Goal: Task Accomplishment & Management: Complete application form

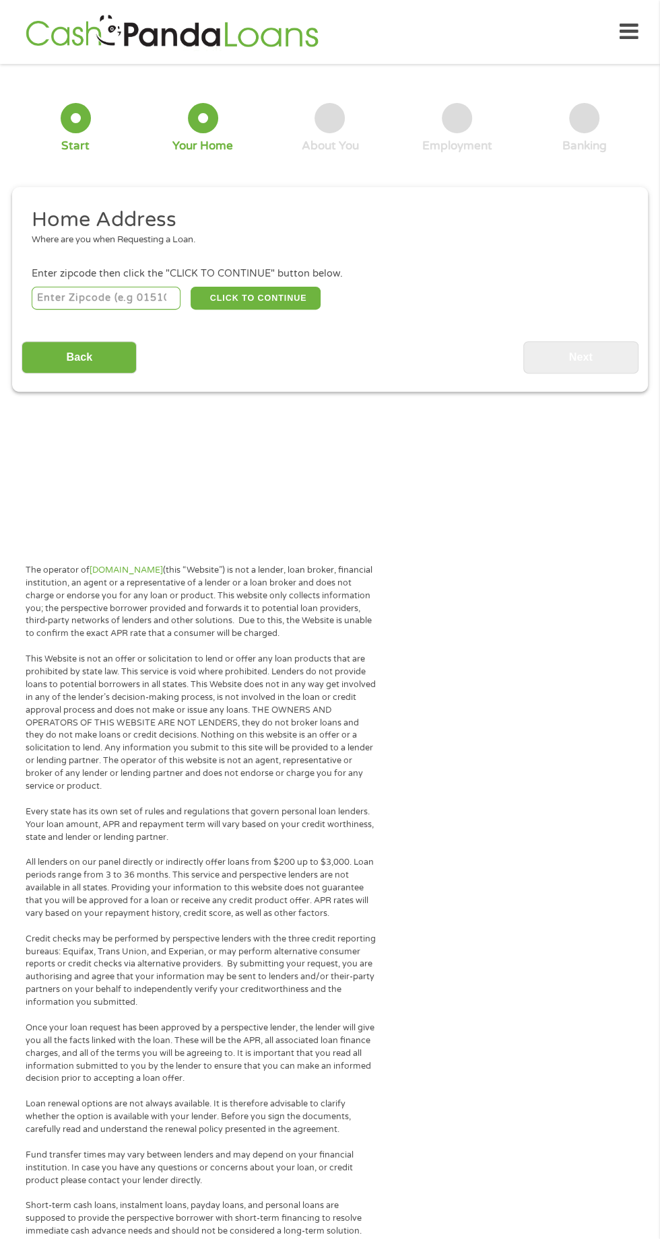
scroll to position [6, 0]
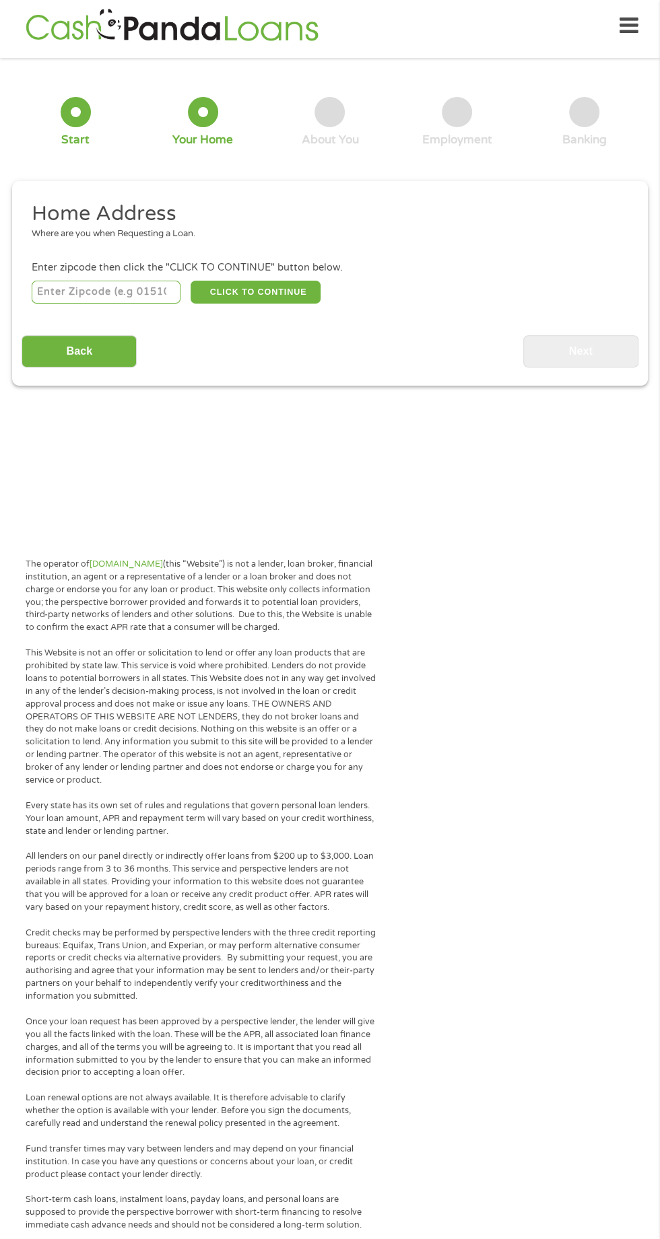
click at [93, 297] on input "number" at bounding box center [106, 292] width 149 height 23
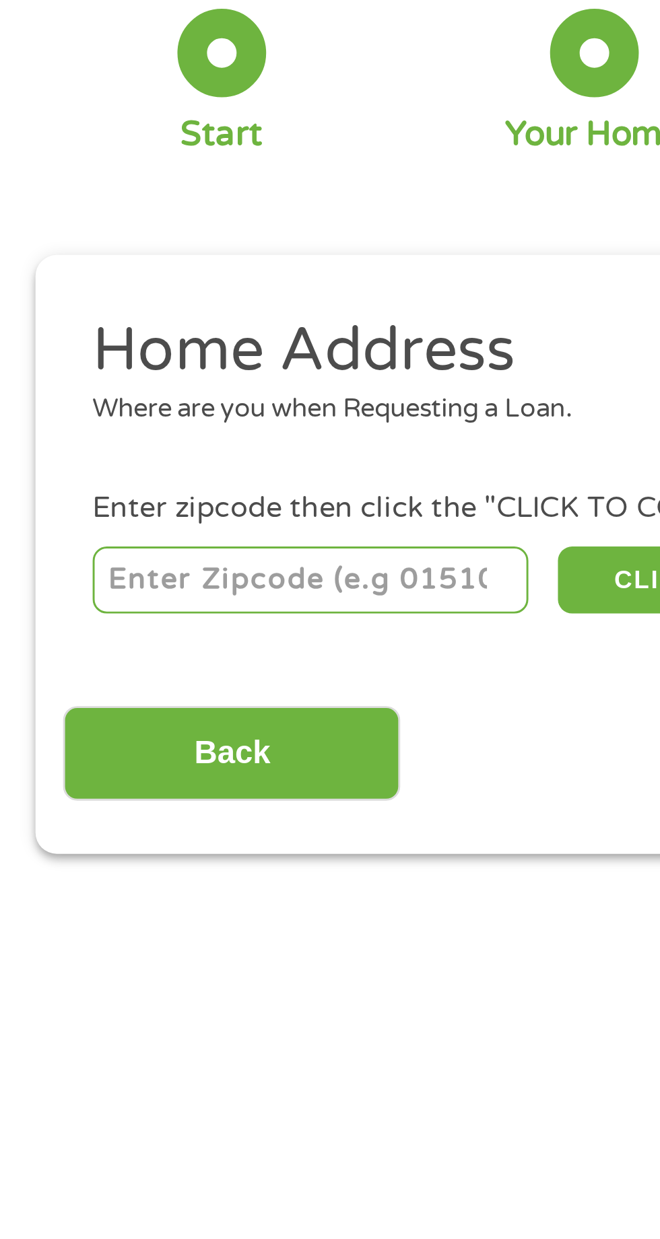
type input "29135"
select select "[US_STATE]"
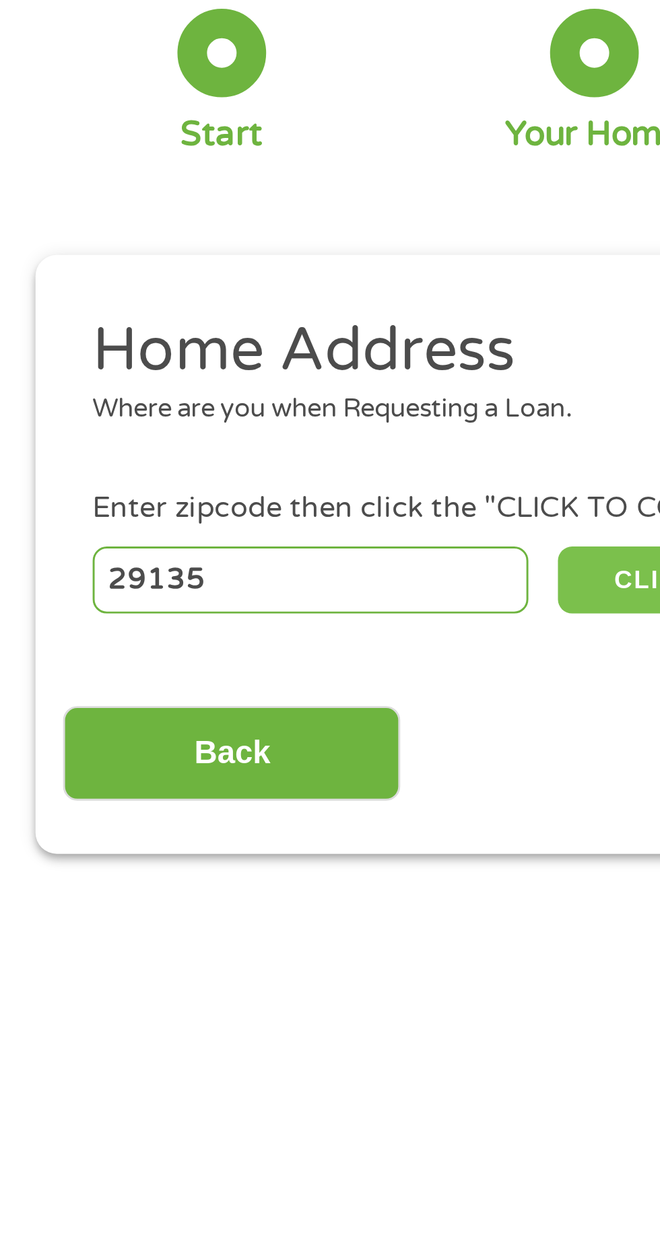
click at [211, 294] on button "CLICK TO CONTINUE" at bounding box center [256, 292] width 130 height 23
type input "29135"
type input "Saint [PERSON_NAME]"
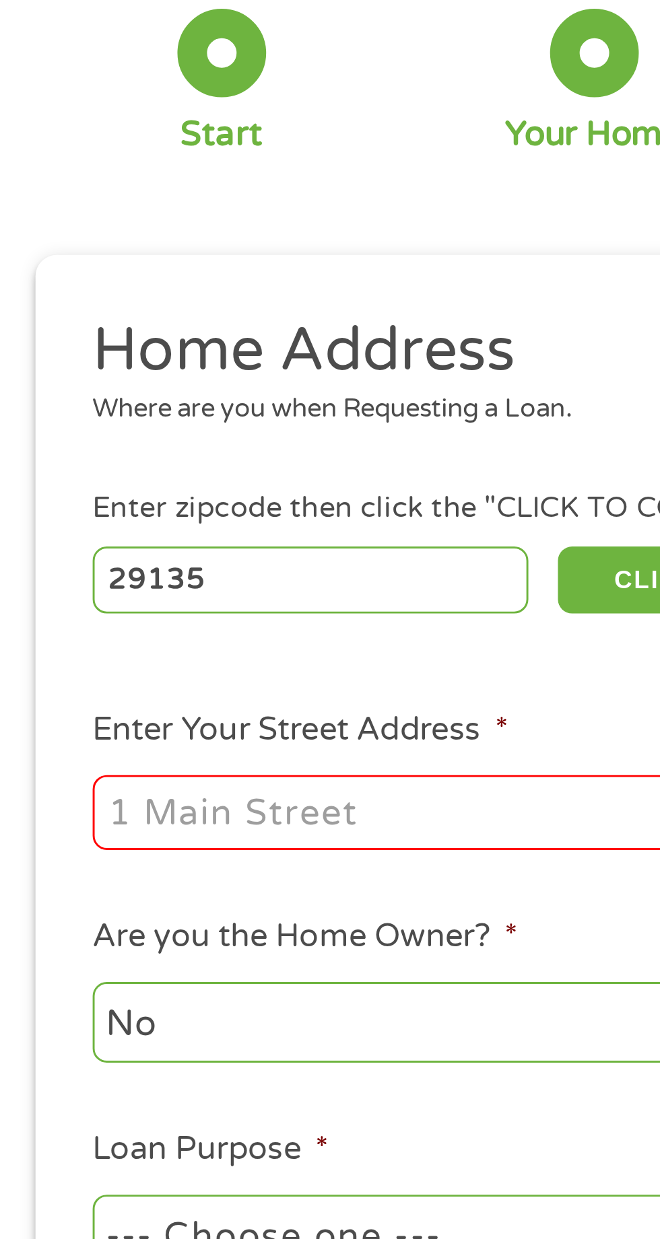
click at [160, 378] on input "Enter Your Street Address *" at bounding box center [176, 372] width 289 height 26
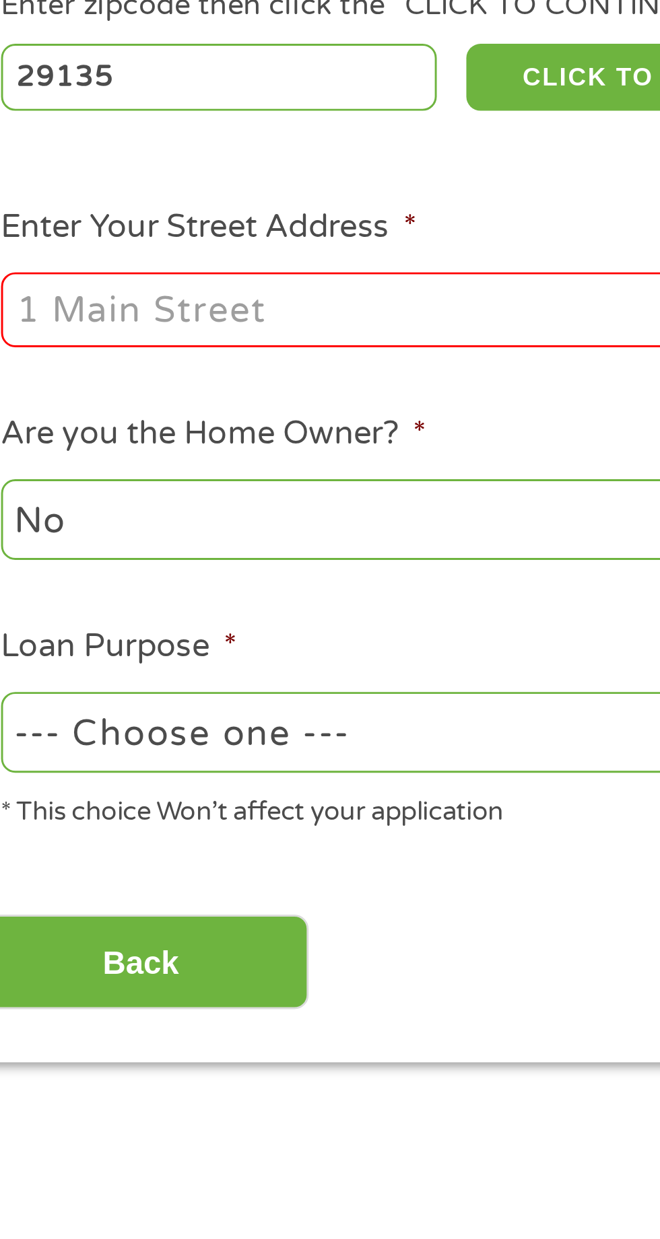
type input "[STREET_ADDRESS]"
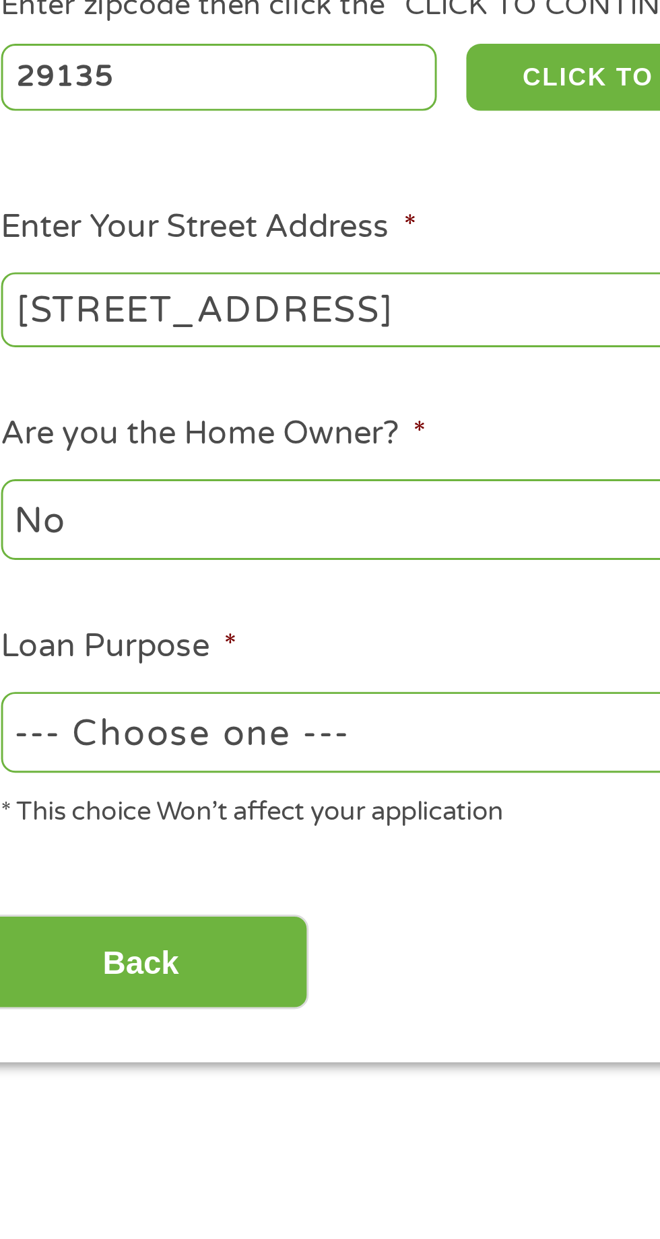
click at [176, 526] on select "--- Choose one --- Pay Bills Debt Consolidation Home Improvement Major Purchase…" at bounding box center [176, 516] width 289 height 28
select select "paybills"
click at [32, 504] on select "--- Choose one --- Pay Bills Debt Consolidation Home Improvement Major Purchase…" at bounding box center [176, 516] width 289 height 28
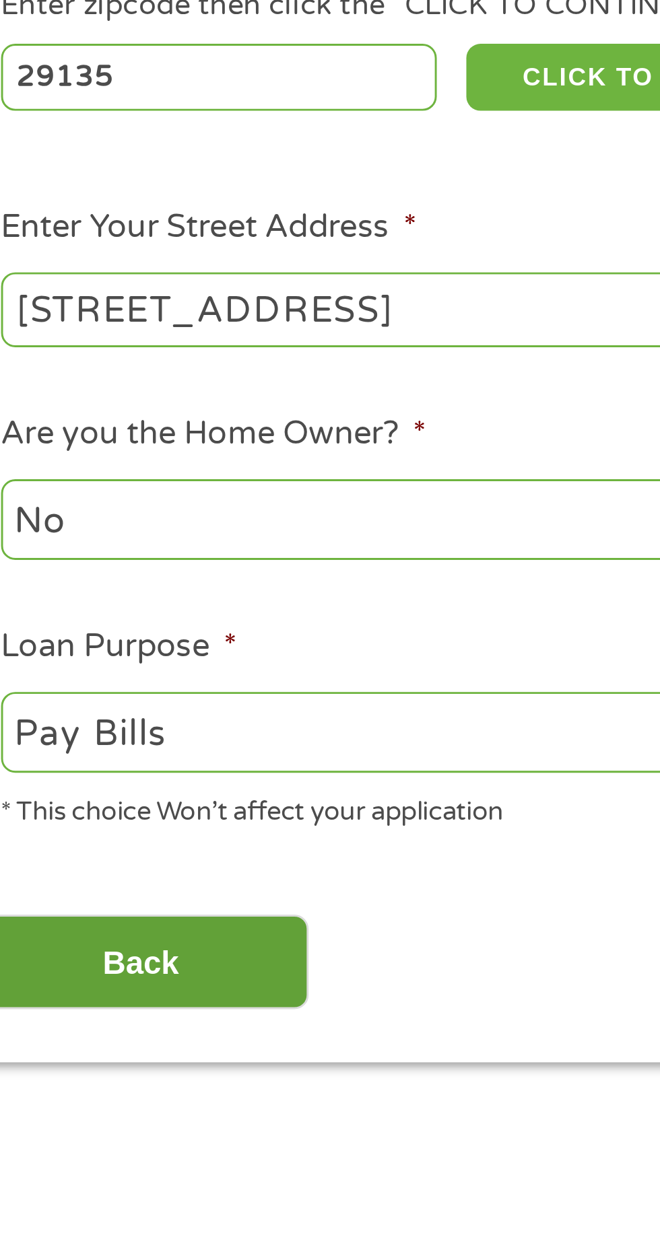
click at [115, 599] on input "Back" at bounding box center [79, 594] width 115 height 33
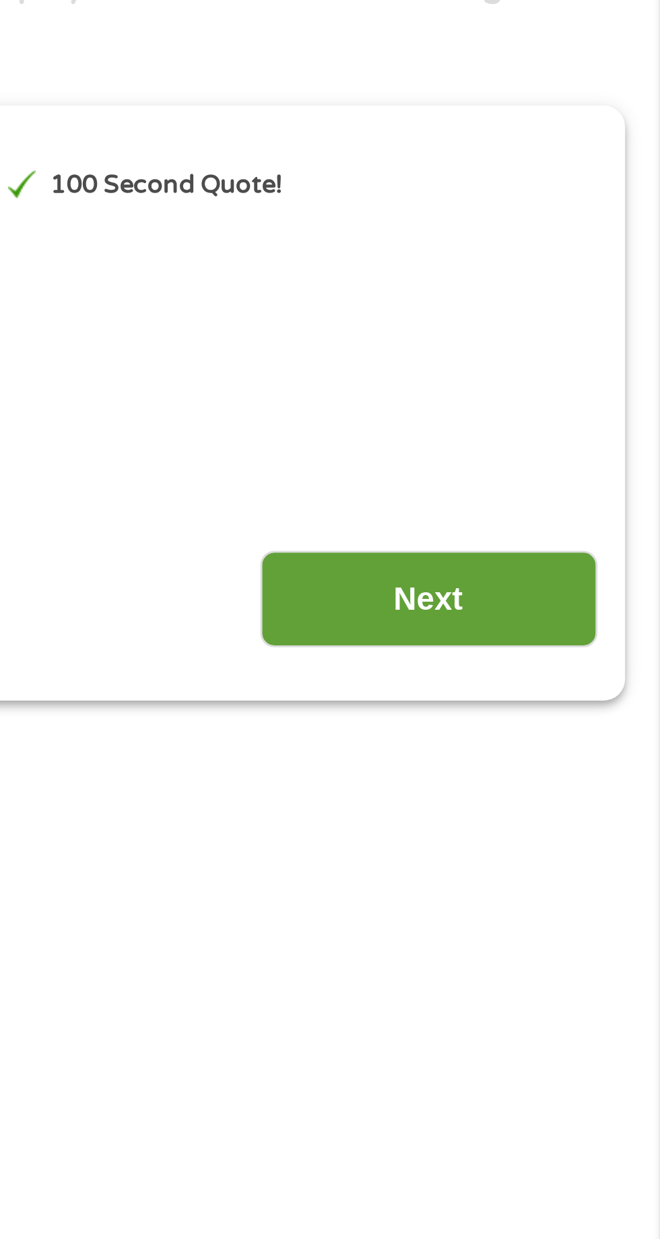
click at [599, 353] on input "Next" at bounding box center [580, 349] width 115 height 33
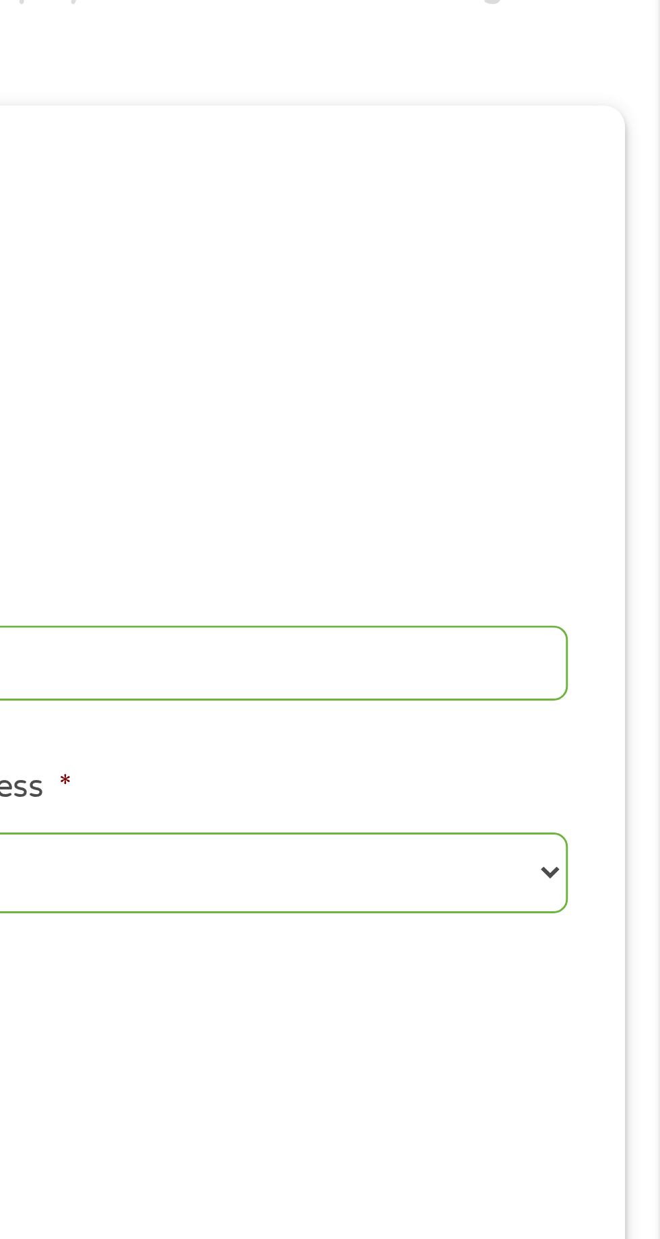
scroll to position [5, 5]
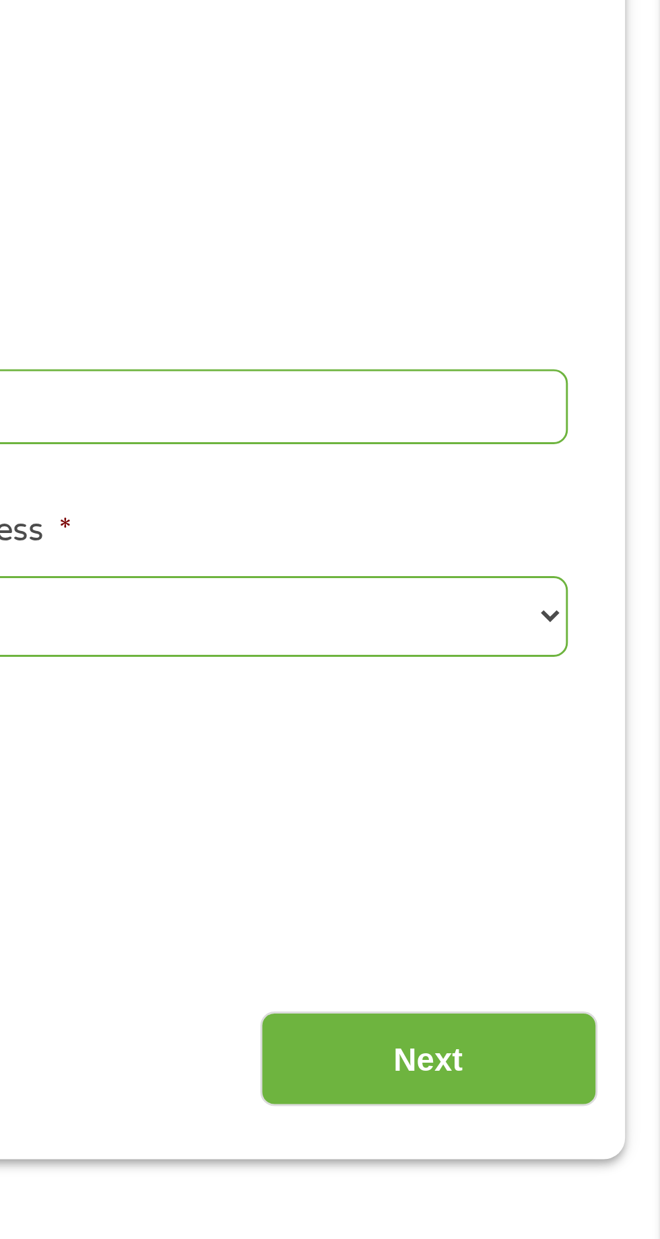
click at [621, 448] on select "1 Year or less 1 - 2 Years 2 - 4 Years Over 4 Years" at bounding box center [483, 443] width 289 height 28
select select "60months"
click at [339, 431] on select "1 Year or less 1 - 2 Years 2 - 4 Years Over 4 Years" at bounding box center [483, 443] width 289 height 28
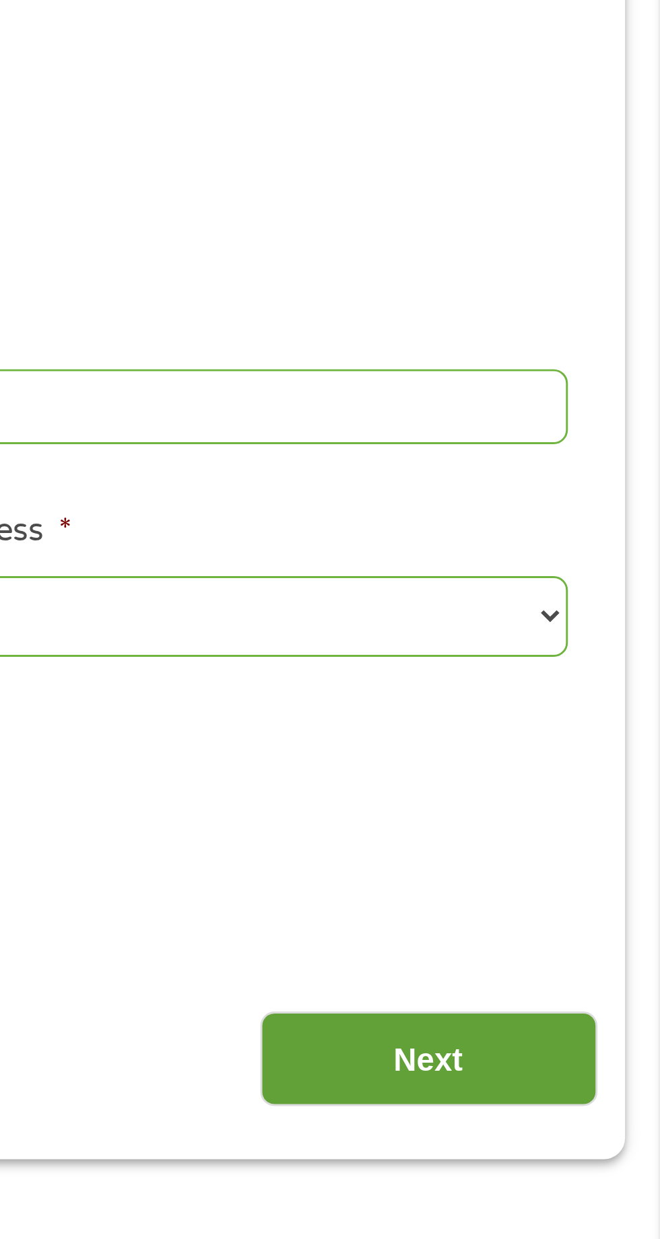
click at [590, 605] on input "Next" at bounding box center [580, 594] width 115 height 33
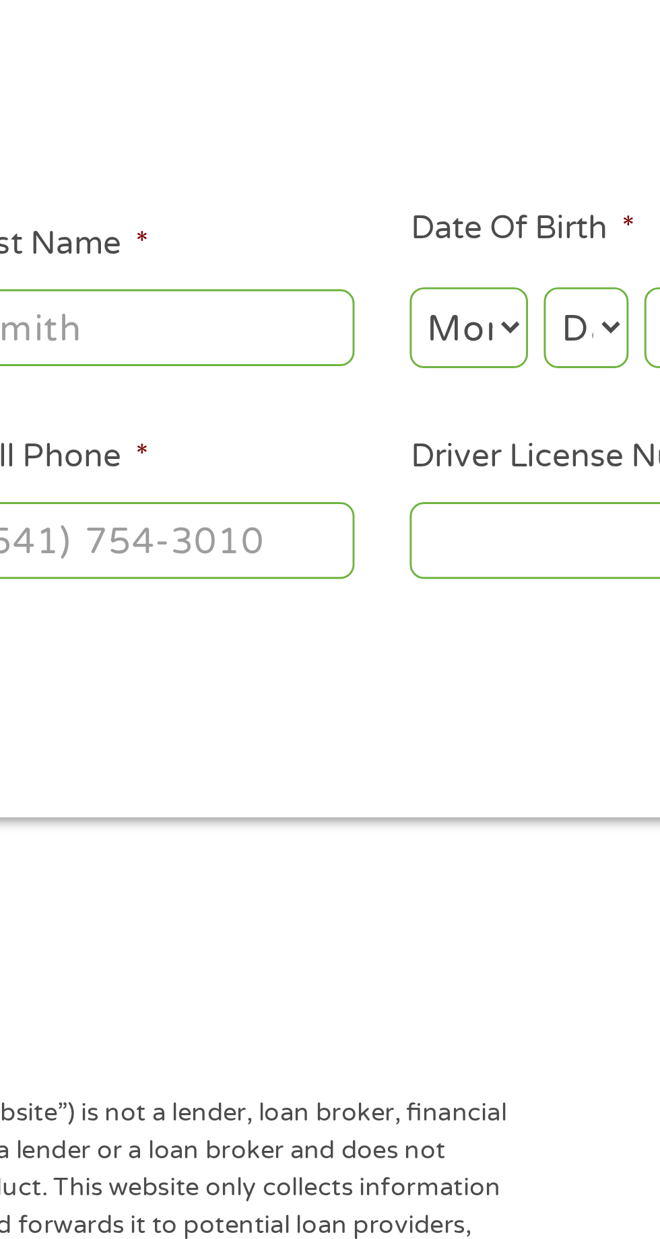
scroll to position [6, 0]
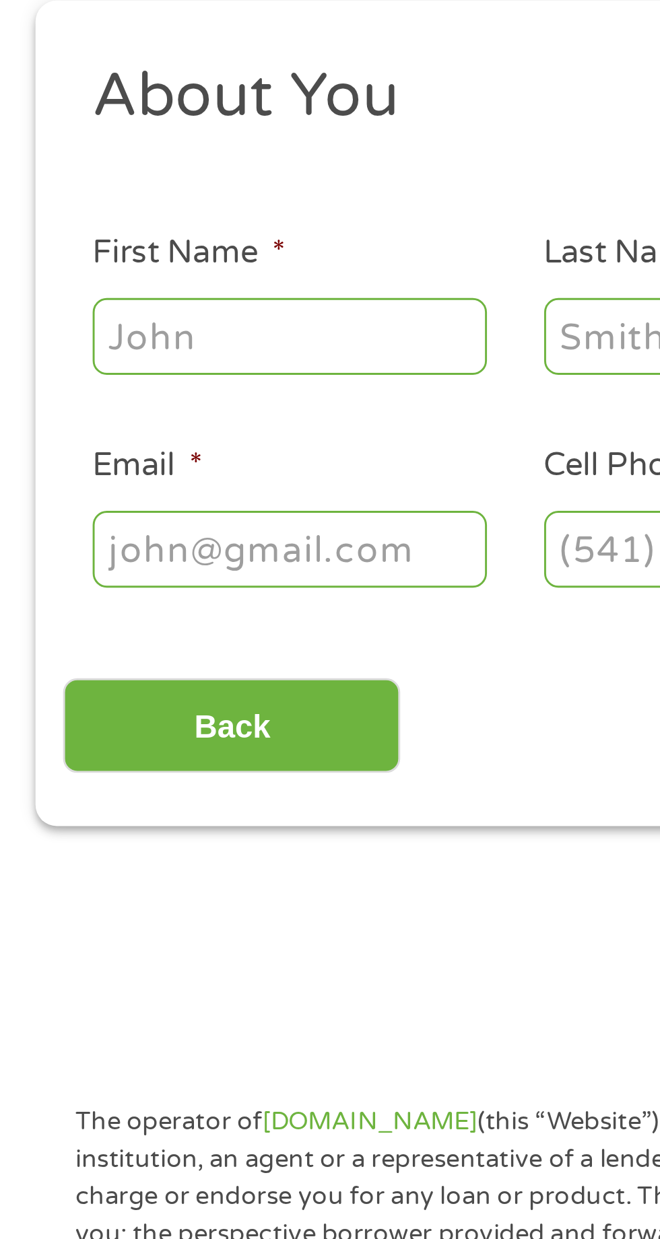
click at [125, 300] on input "First Name *" at bounding box center [99, 296] width 135 height 26
type input "[PERSON_NAME]"
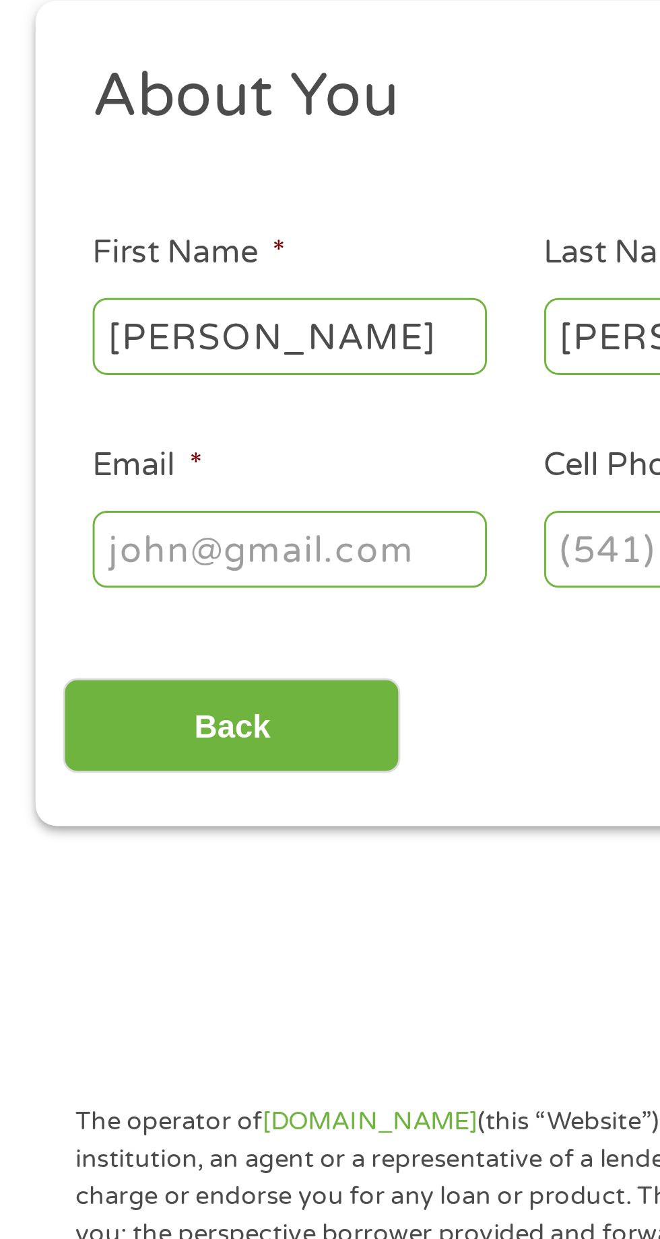
type input "[EMAIL_ADDRESS][DOMAIN_NAME]"
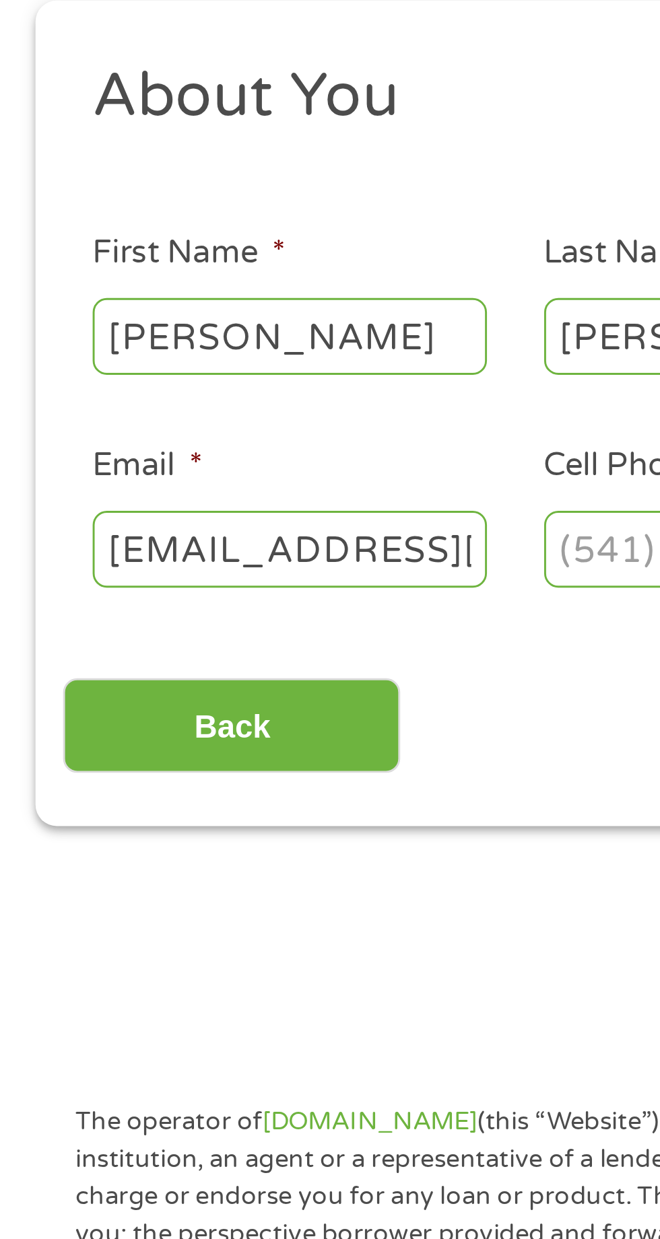
type input "8037368"
type input "(___) ___-____"
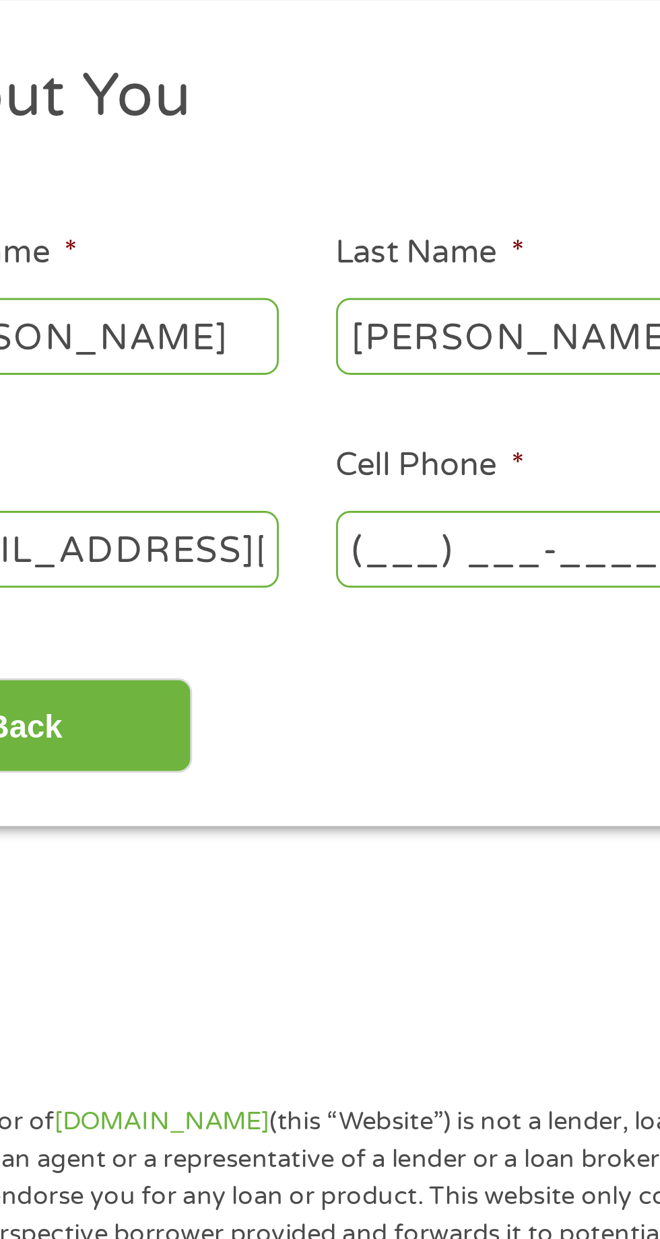
click at [207, 370] on input "(___) ___-____" at bounding box center [253, 368] width 135 height 26
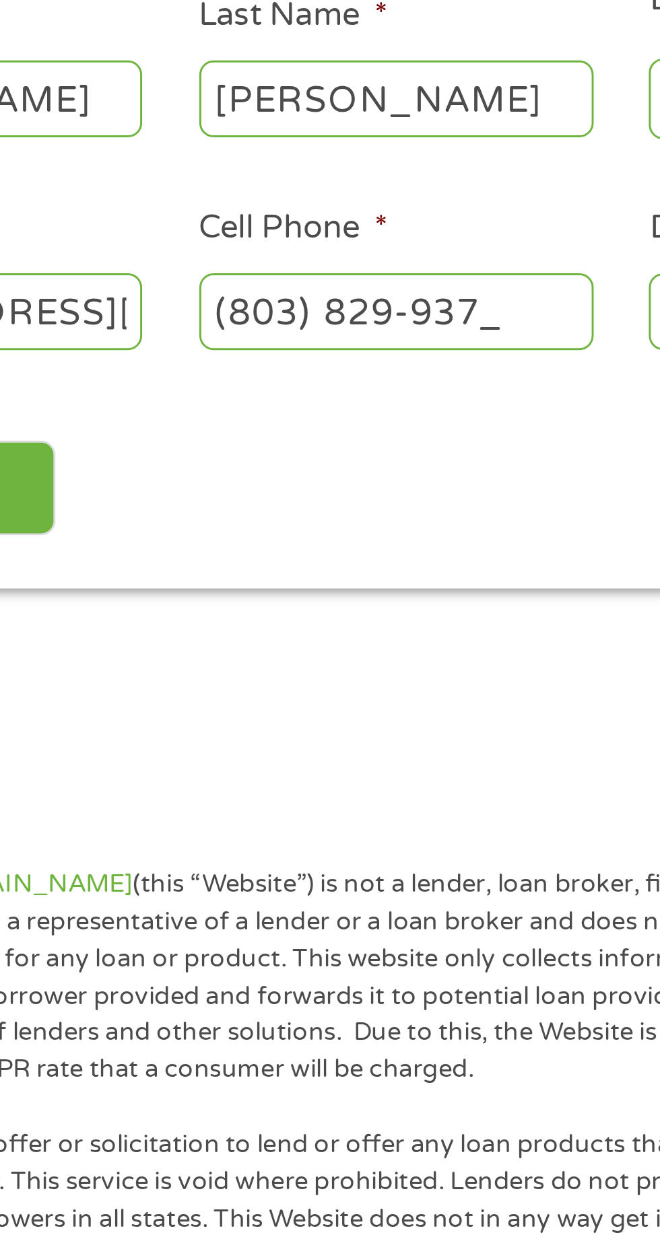
type input "[PHONE_NUMBER]"
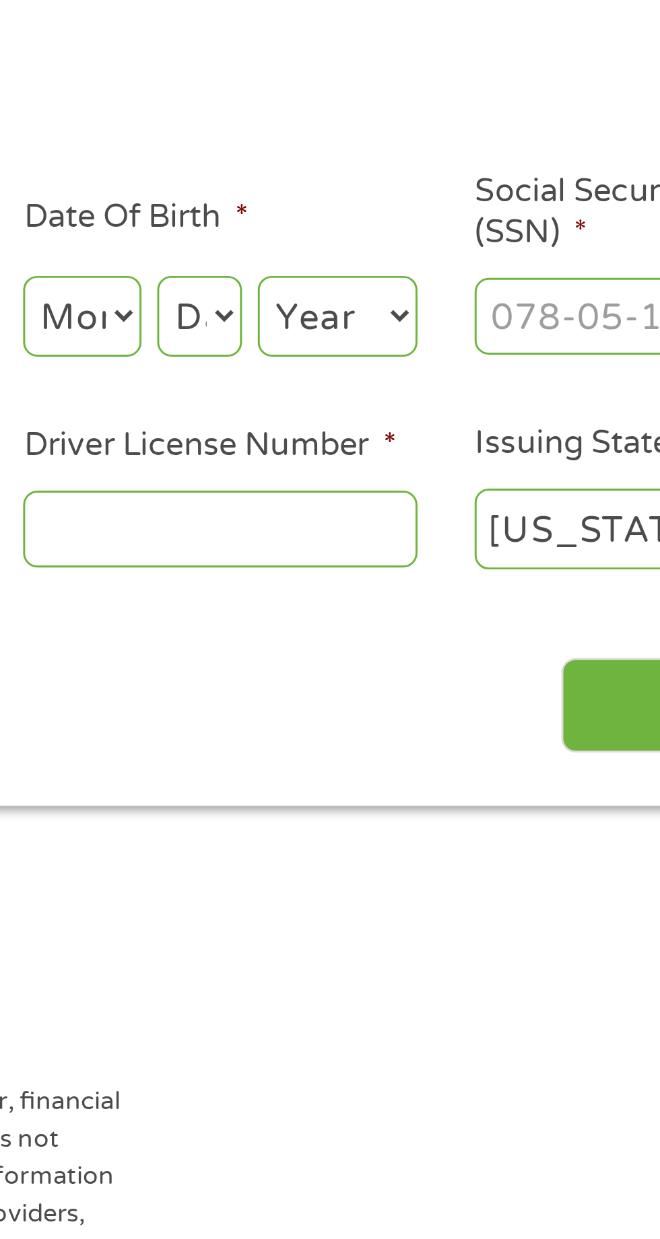
click at [364, 292] on select "Month 1 2 3 4 5 6 7 8 9 10 11 12" at bounding box center [359, 296] width 40 height 28
select select "10"
click at [339, 282] on select "Month 1 2 3 4 5 6 7 8 9 10 11 12" at bounding box center [359, 296] width 40 height 28
click at [399, 292] on select "Day 1 2 3 4 5 6 7 8 9 10 11 12 13 14 15 16 17 18 19 20 21 22 23 24 25 26 27 28 …" at bounding box center [399, 296] width 29 height 28
select select "6"
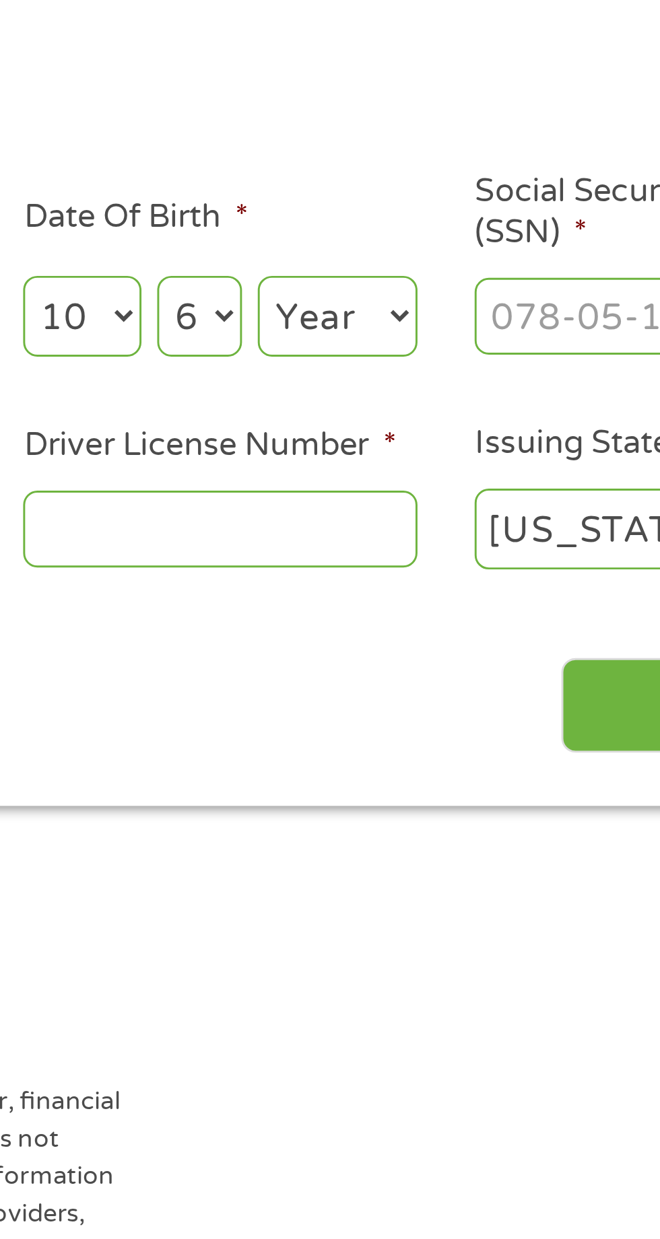
click at [385, 282] on select "Day 1 2 3 4 5 6 7 8 9 10 11 12 13 14 15 16 17 18 19 20 21 22 23 24 25 26 27 28 …" at bounding box center [399, 296] width 29 height 28
click at [459, 302] on select "Year [DATE] 2006 2005 2004 2003 2002 2001 2000 1999 1998 1997 1996 1995 1994 19…" at bounding box center [446, 296] width 55 height 28
select select "1992"
click at [419, 282] on select "Year [DATE] 2006 2005 2004 2003 2002 2001 2000 1999 1998 1997 1996 1995 1994 19…" at bounding box center [446, 296] width 55 height 28
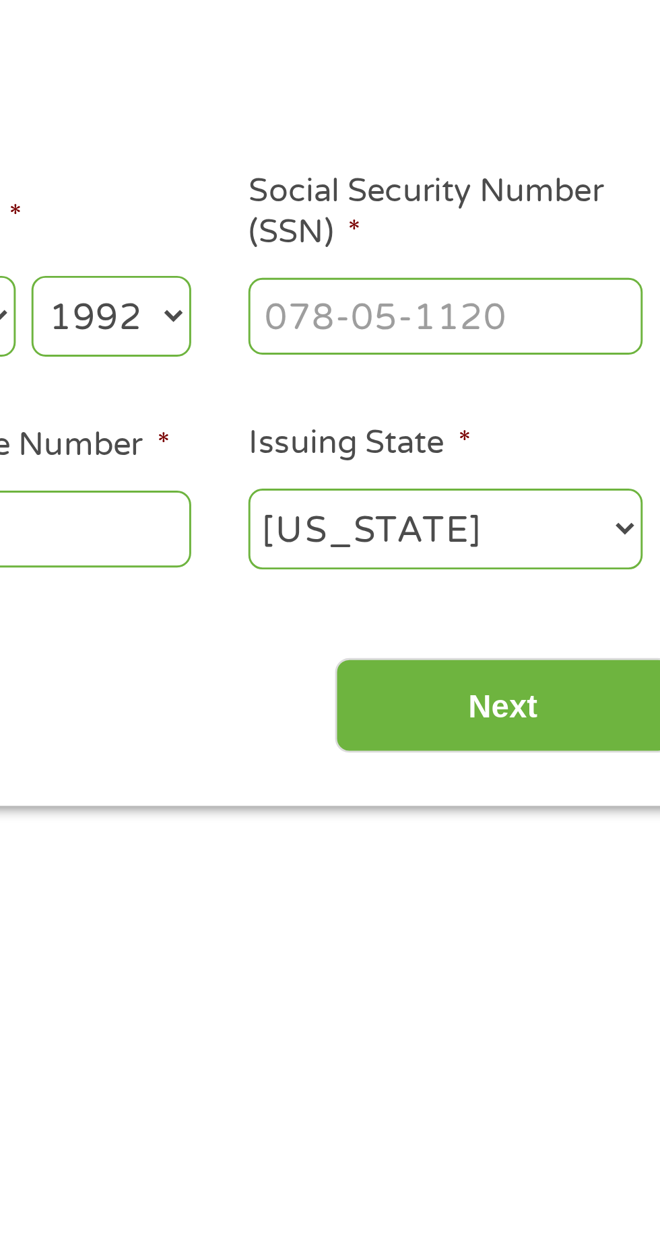
click at [565, 298] on input "Social Security Number (SSN) *" at bounding box center [560, 296] width 135 height 26
type input "247-91-1009"
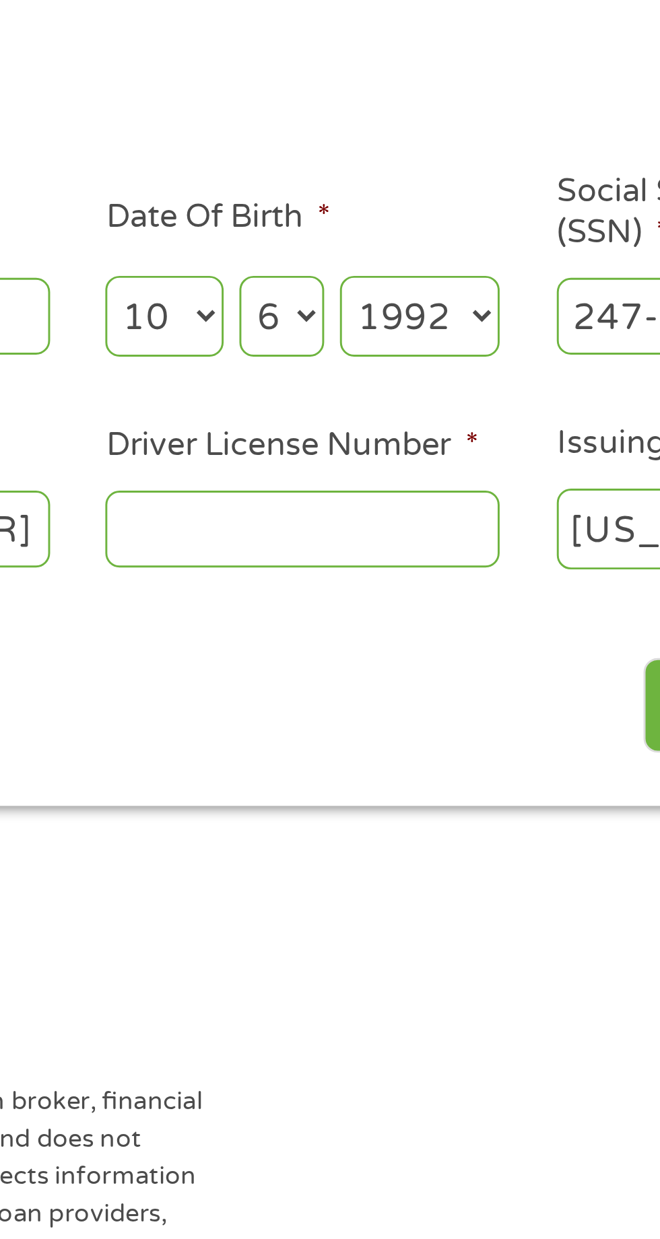
click at [411, 370] on input "Driver License Number *" at bounding box center [406, 368] width 135 height 26
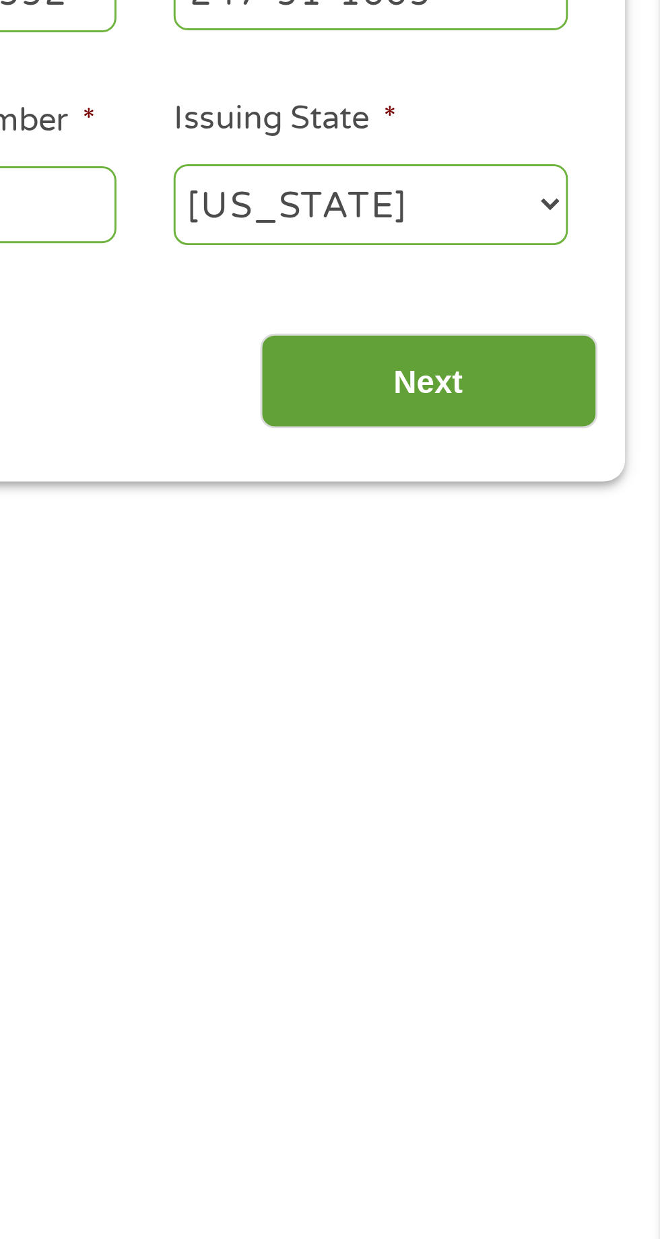
type input "102436164"
click at [591, 434] on input "Next" at bounding box center [580, 429] width 115 height 33
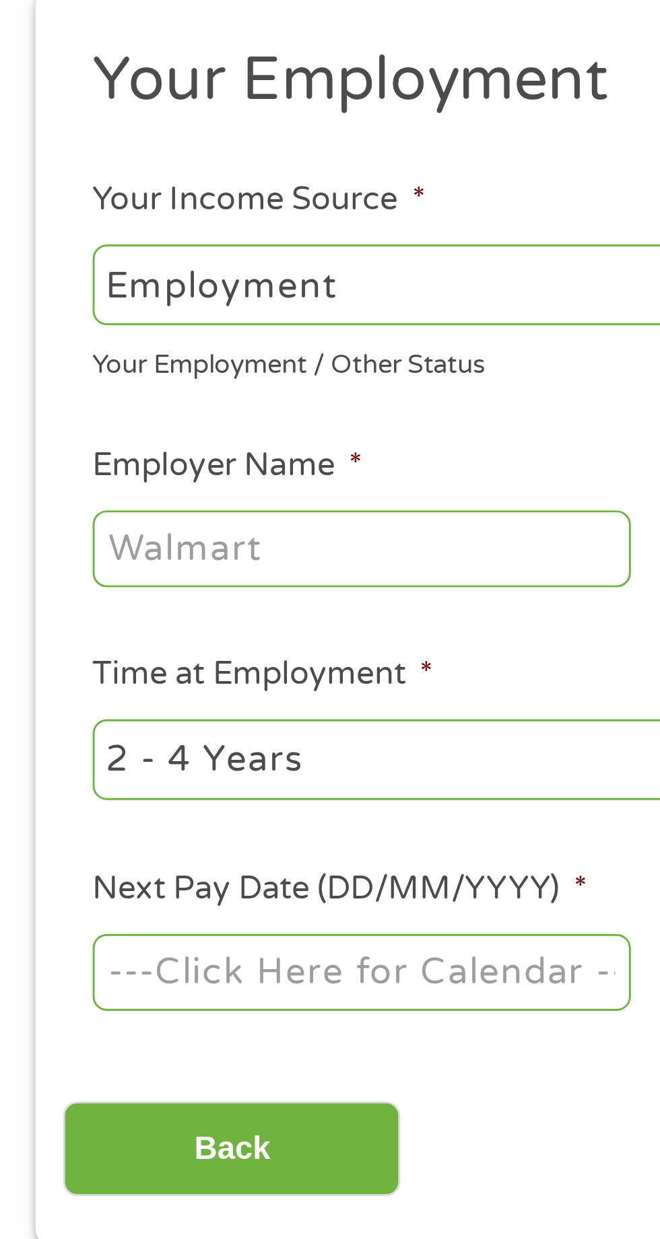
scroll to position [0, 0]
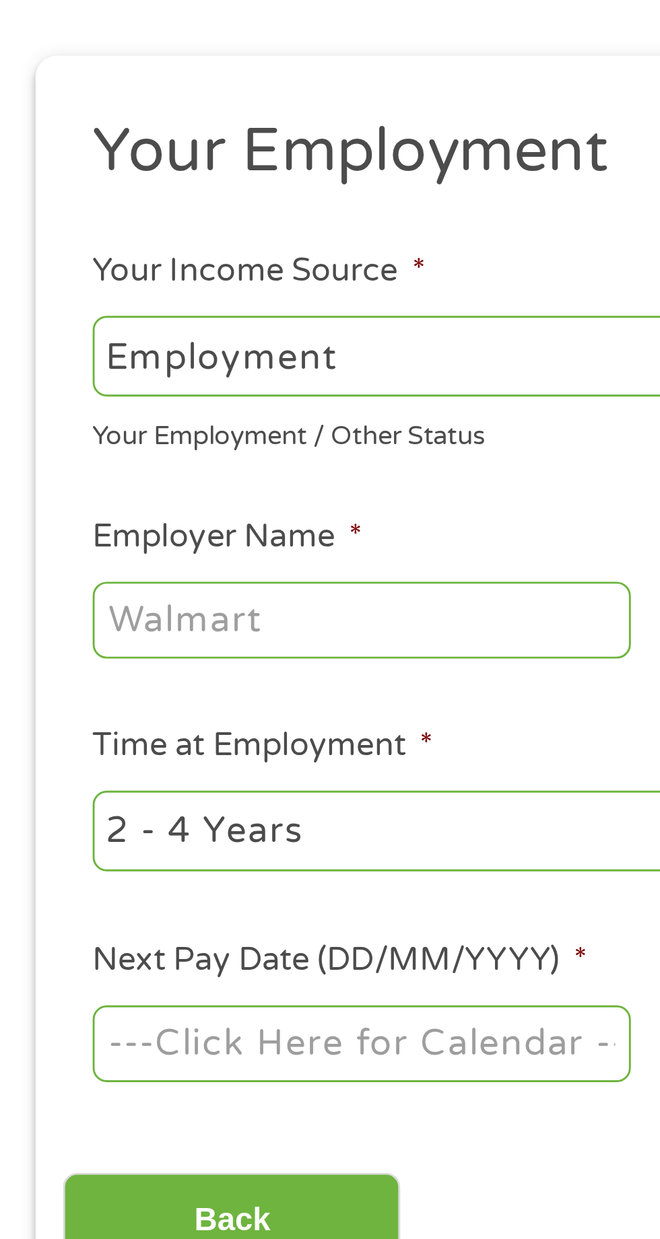
click at [179, 294] on select "--- Choose one --- Employment [DEMOGRAPHIC_DATA] Benefits" at bounding box center [176, 290] width 289 height 28
select select "benefits"
click at [32, 276] on select "--- Choose one --- Employment [DEMOGRAPHIC_DATA] Benefits" at bounding box center [176, 290] width 289 height 28
type input "Other"
type input "[PHONE_NUMBER]"
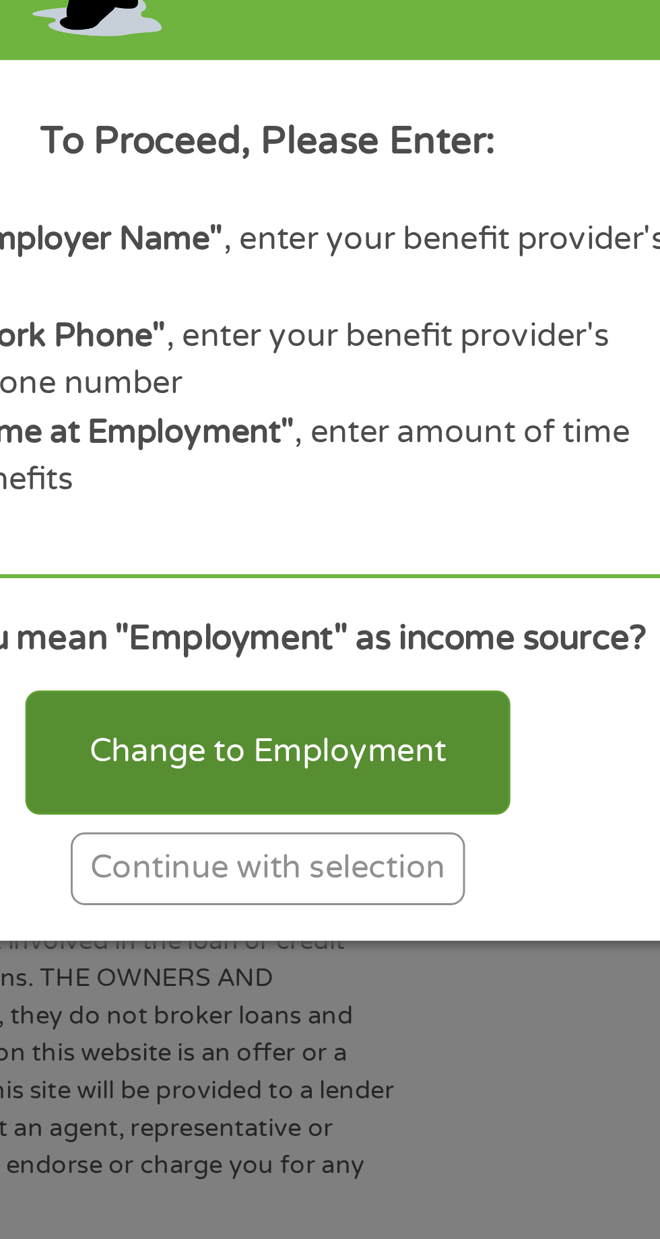
click at [369, 773] on div "Change to Employment" at bounding box center [330, 753] width 166 height 42
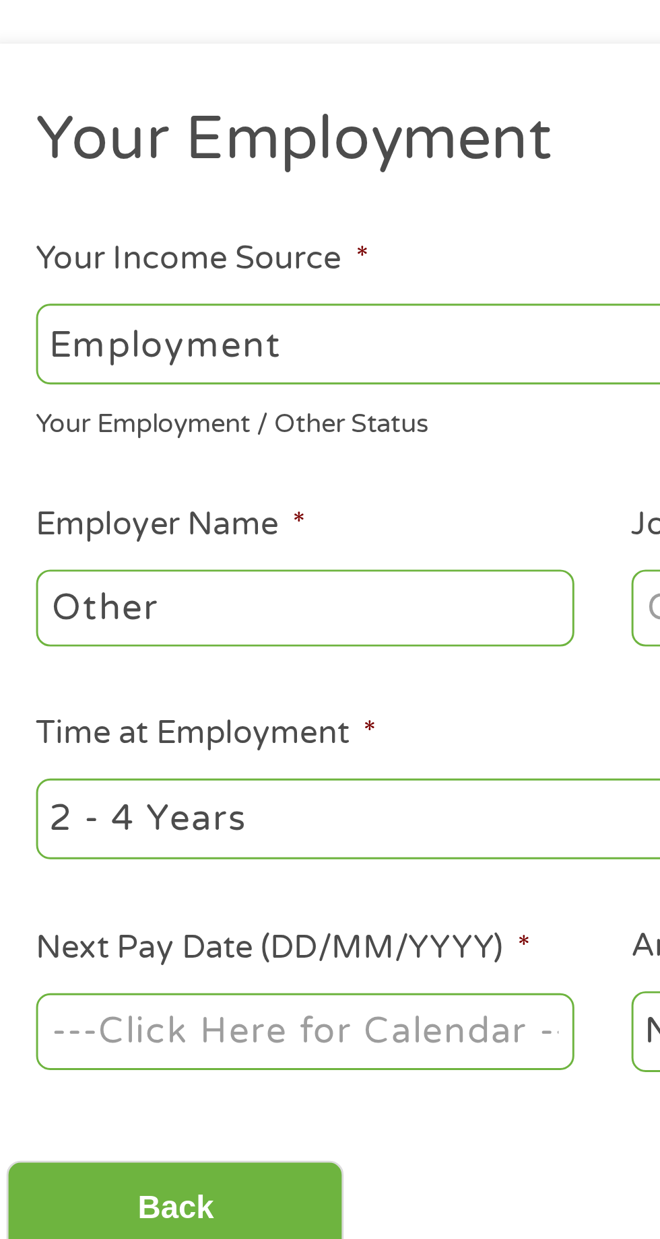
click at [165, 292] on select "--- Choose one --- Employment [DEMOGRAPHIC_DATA] Benefits" at bounding box center [176, 290] width 289 height 28
click at [32, 276] on select "--- Choose one --- Employment [DEMOGRAPHIC_DATA] Benefits" at bounding box center [176, 290] width 289 height 28
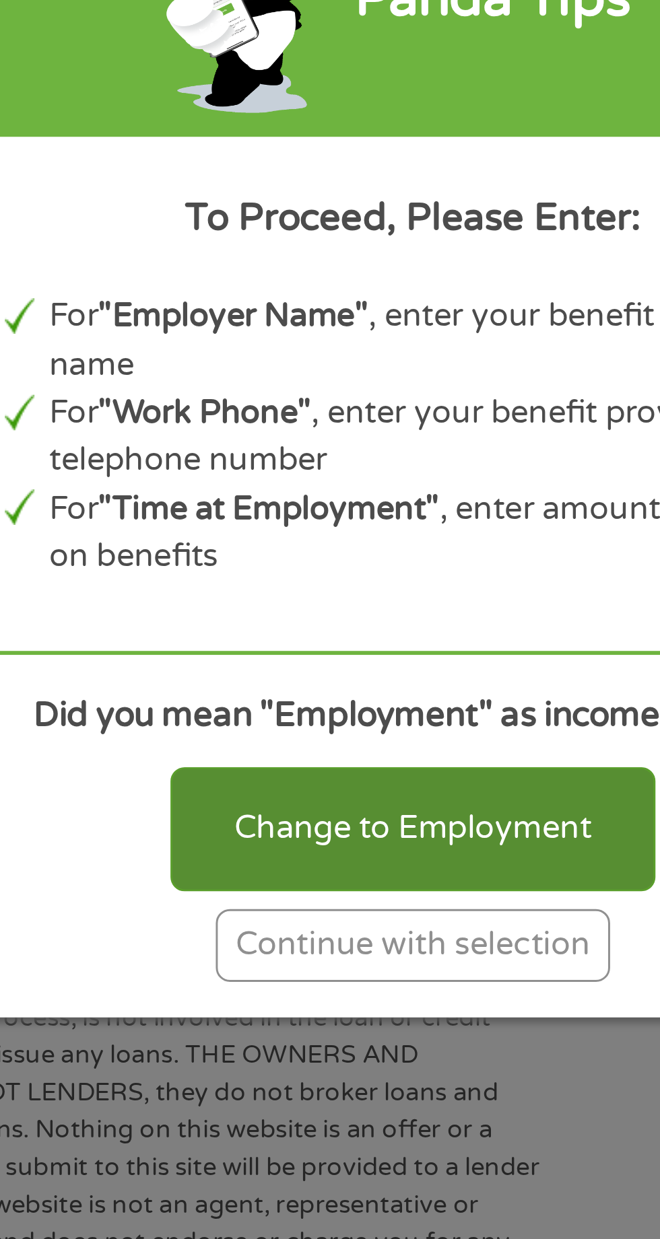
click at [337, 773] on div "Change to Employment" at bounding box center [330, 753] width 166 height 42
select select "fullTime"
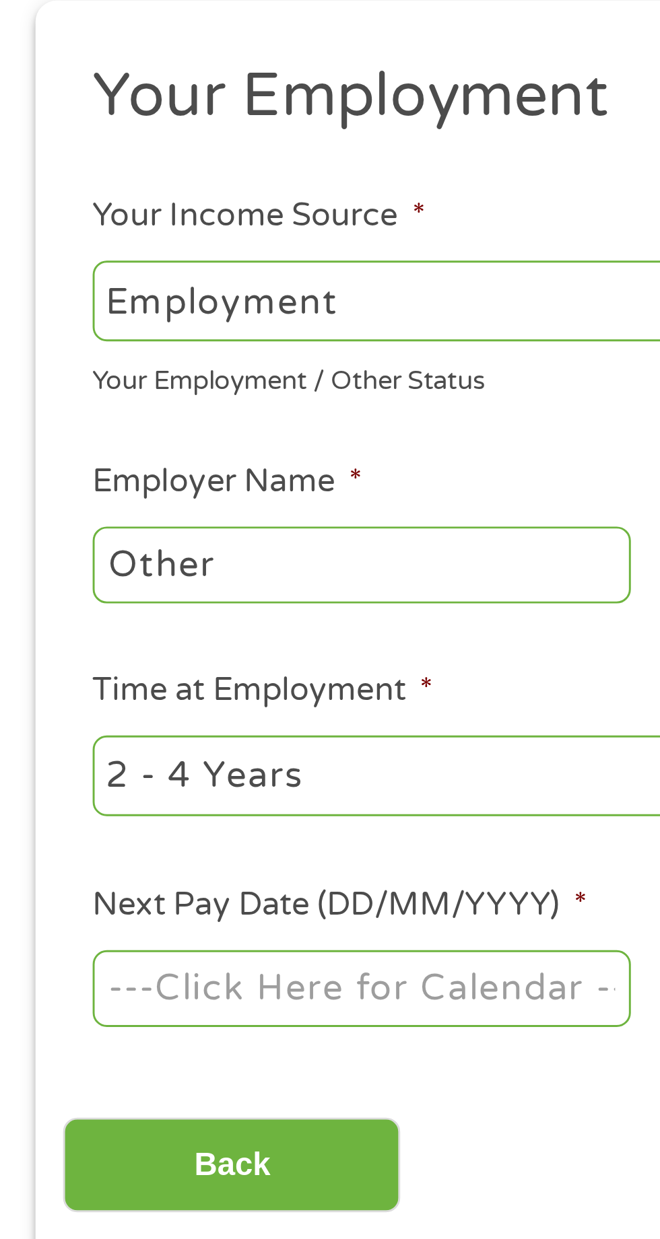
click at [158, 386] on input "Other" at bounding box center [124, 380] width 184 height 26
type input "O"
type input "Social security benefits"
click at [172, 298] on select "--- Choose one --- Employment [DEMOGRAPHIC_DATA] Benefits" at bounding box center [176, 290] width 289 height 28
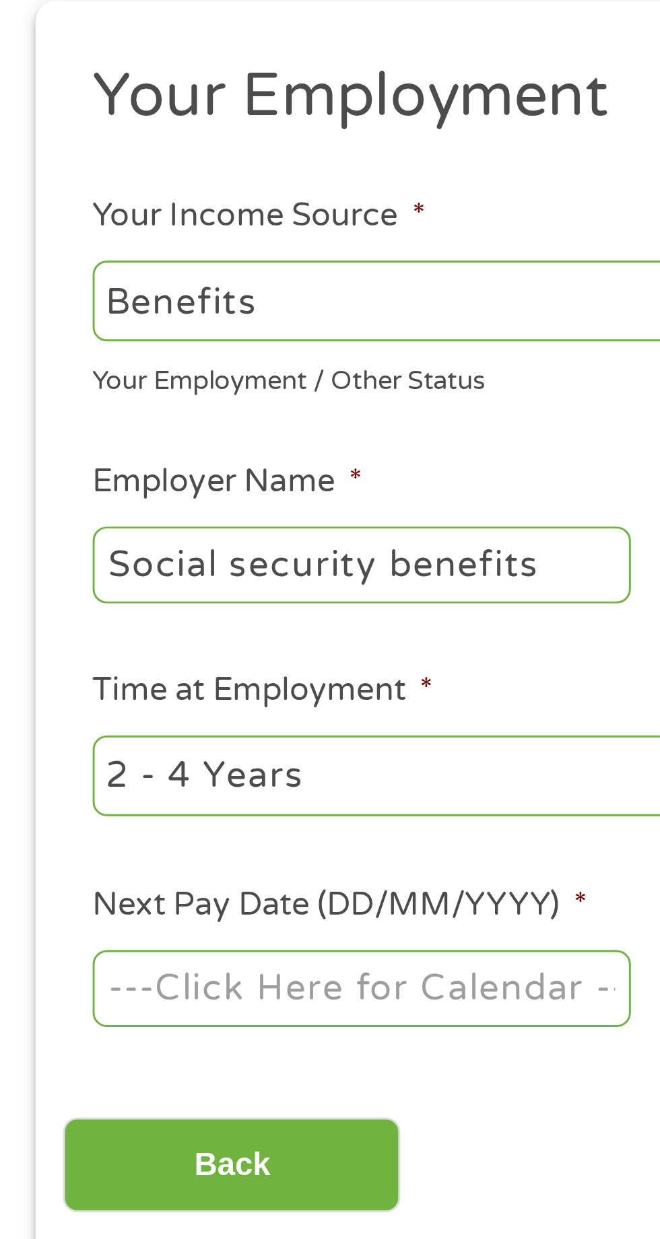
click at [32, 276] on select "--- Choose one --- Employment [DEMOGRAPHIC_DATA] Benefits" at bounding box center [176, 290] width 289 height 28
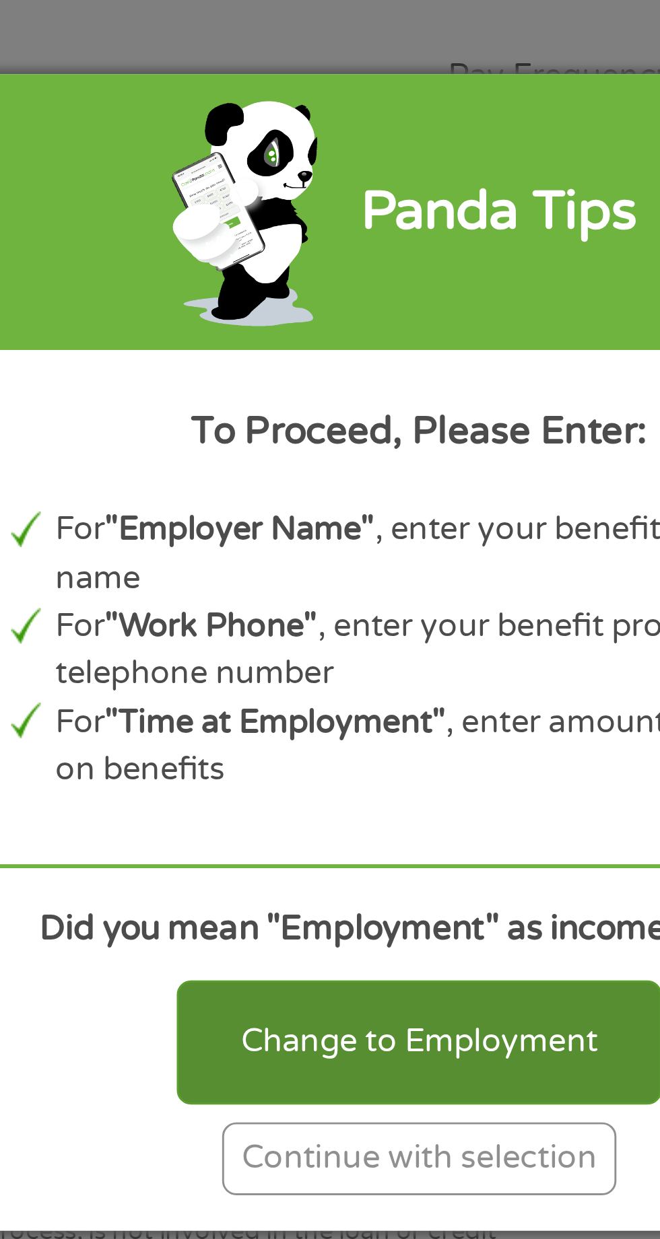
click at [347, 773] on div "Change to Employment" at bounding box center [330, 753] width 166 height 42
select select "fullTime"
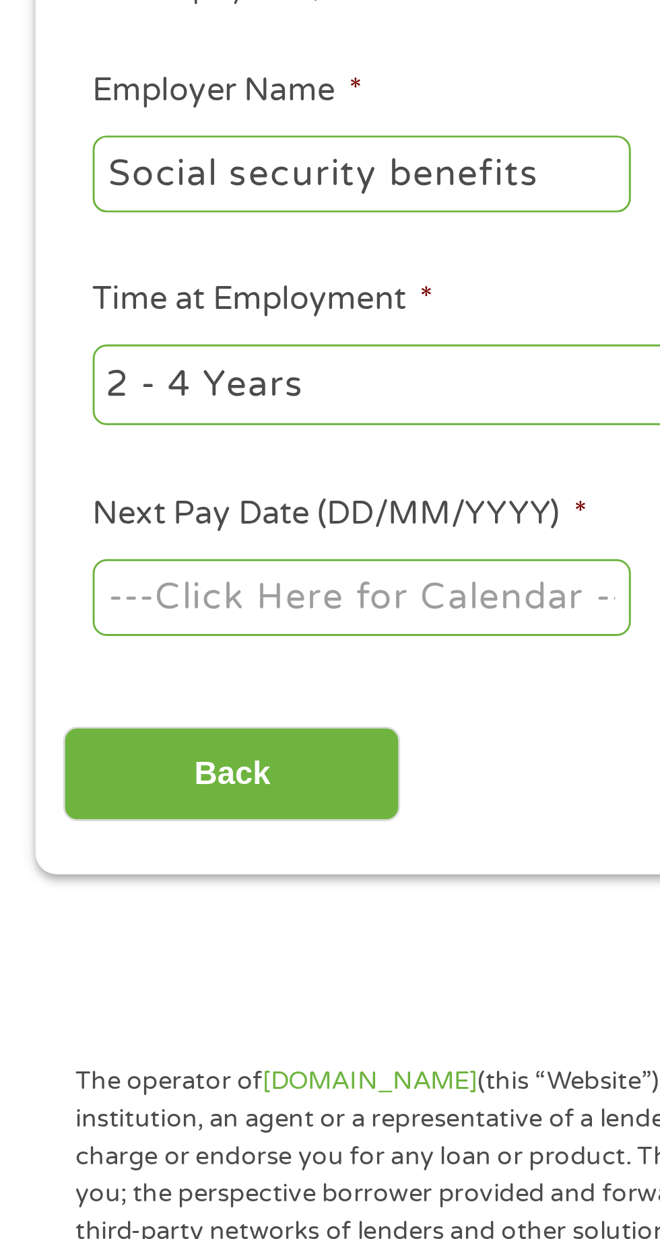
click at [156, 531] on body "Home Get Loan Offer How it works FAQs Blog Cash Loans Quick Loans Online Loans …" at bounding box center [330, 1026] width 660 height 2052
click at [190, 524] on input "Next Pay Date (DD/MM/YYYY) *" at bounding box center [124, 525] width 184 height 26
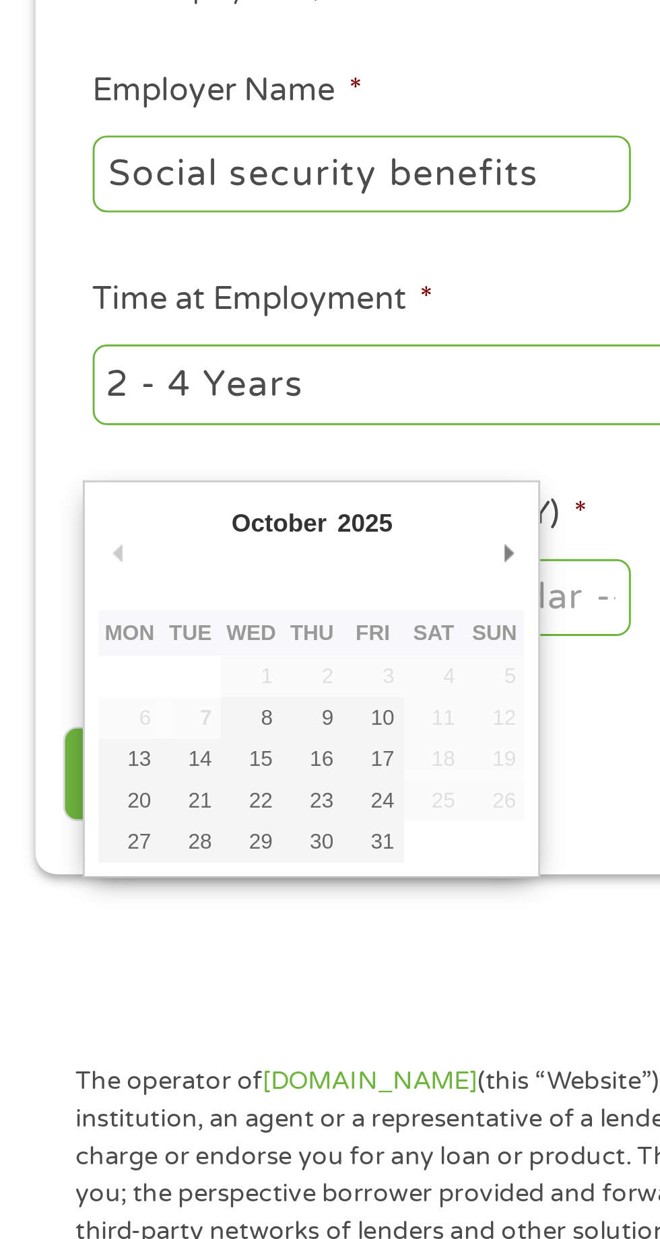
type input "[DATE]"
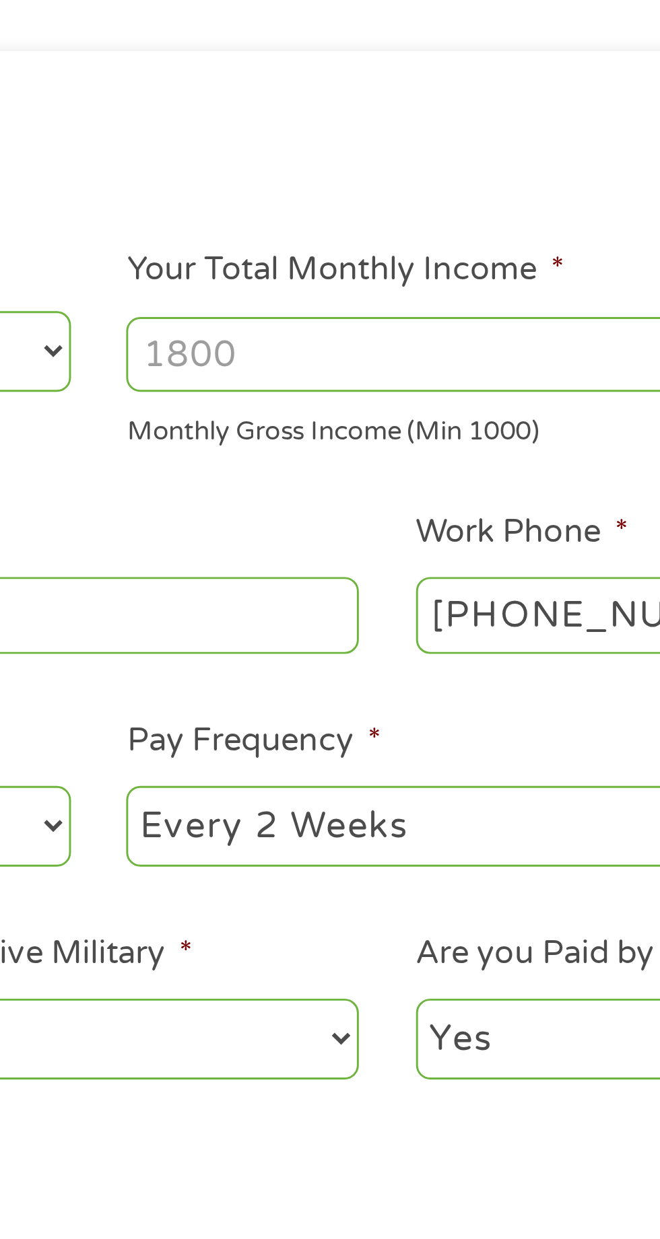
click at [467, 292] on input "Your Total Monthly Income *" at bounding box center [483, 291] width 289 height 26
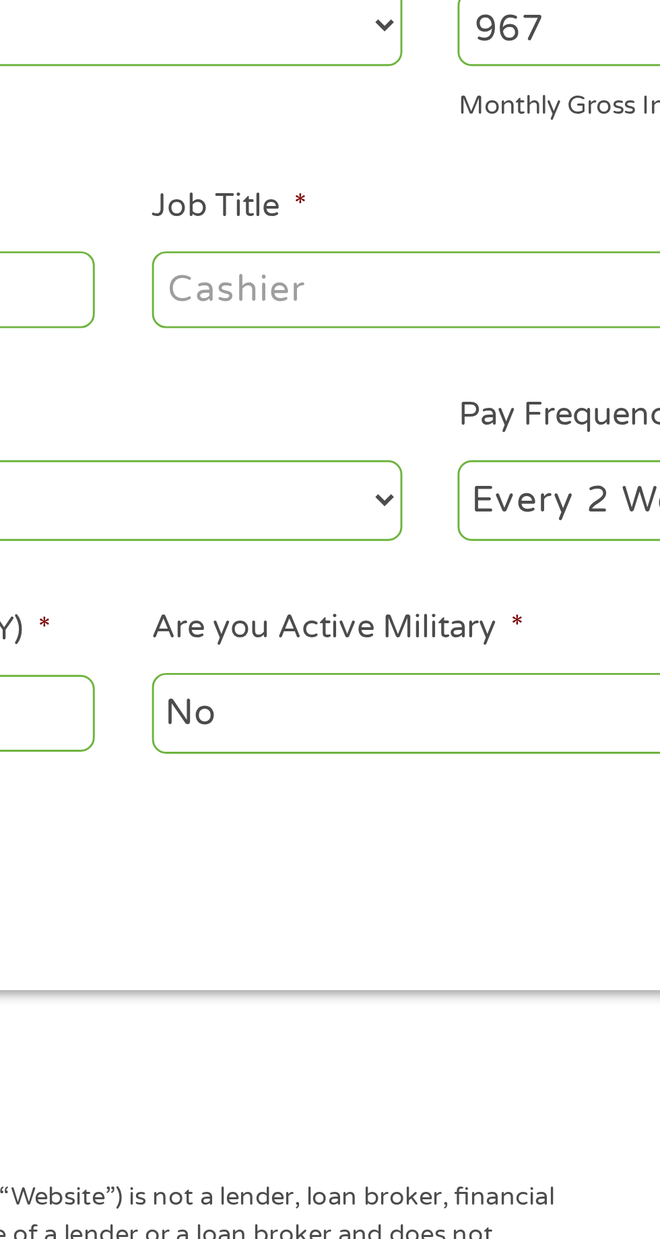
type input "967"
click at [337, 377] on input "Job Title *" at bounding box center [327, 380] width 184 height 26
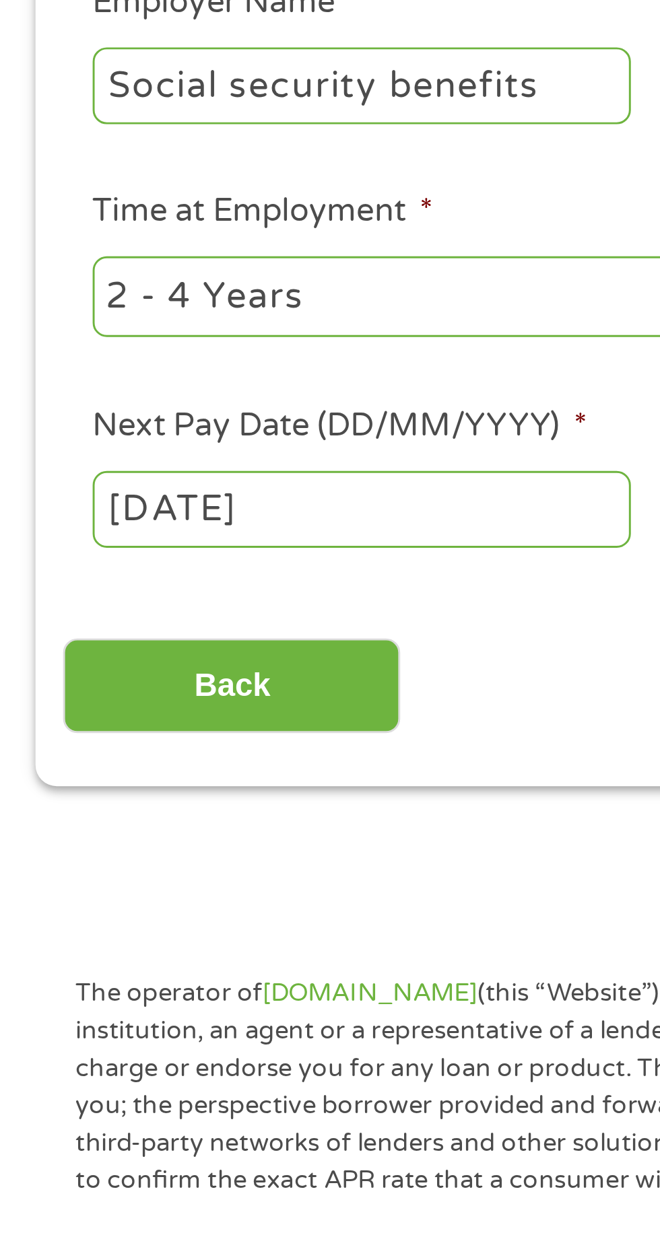
scroll to position [7, 0]
type input "Benefits"
click at [176, 450] on select "--- Choose one --- 1 Year or less 1 - 2 Years 2 - 4 Years Over 4 Years" at bounding box center [176, 445] width 289 height 28
select select "60months"
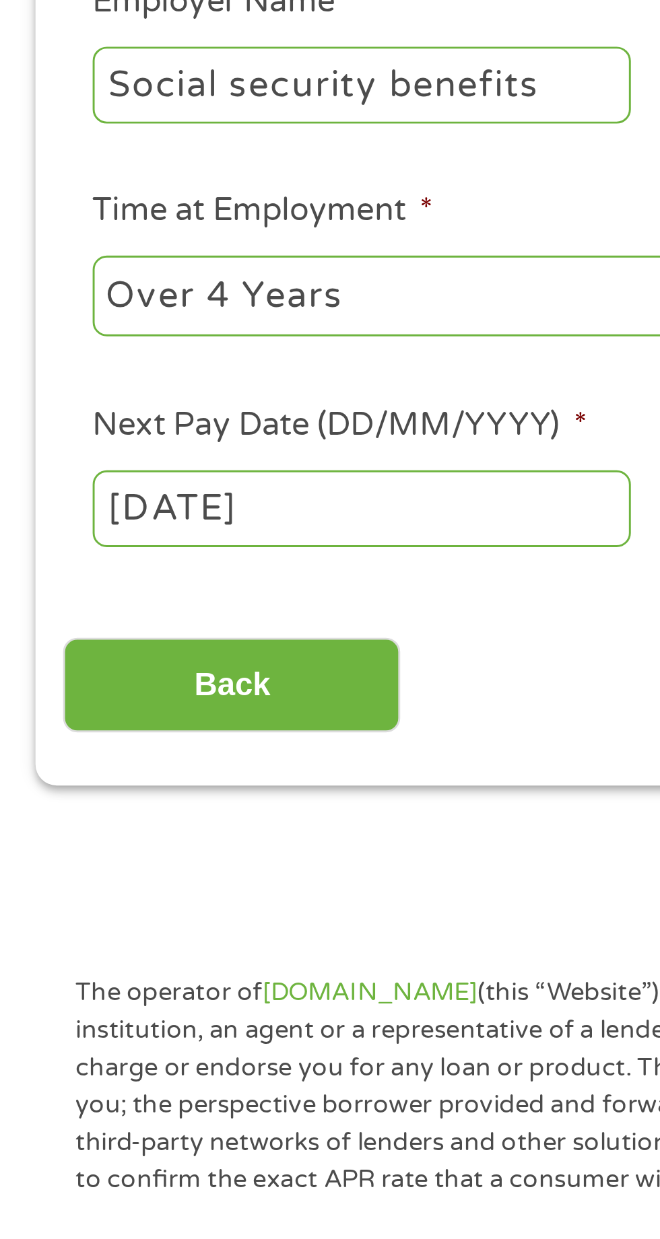
click at [32, 431] on select "--- Choose one --- 1 Year or less 1 - 2 Years 2 - 4 Years Over 4 Years" at bounding box center [176, 445] width 289 height 28
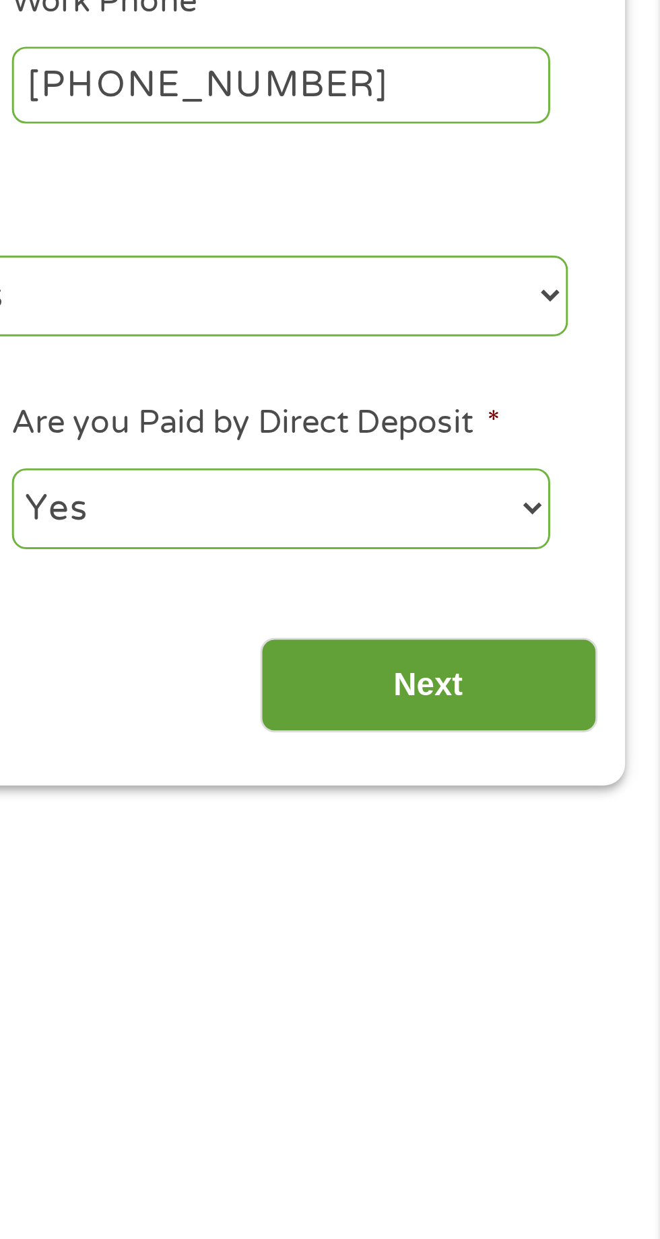
click at [592, 580] on input "Next" at bounding box center [580, 577] width 115 height 33
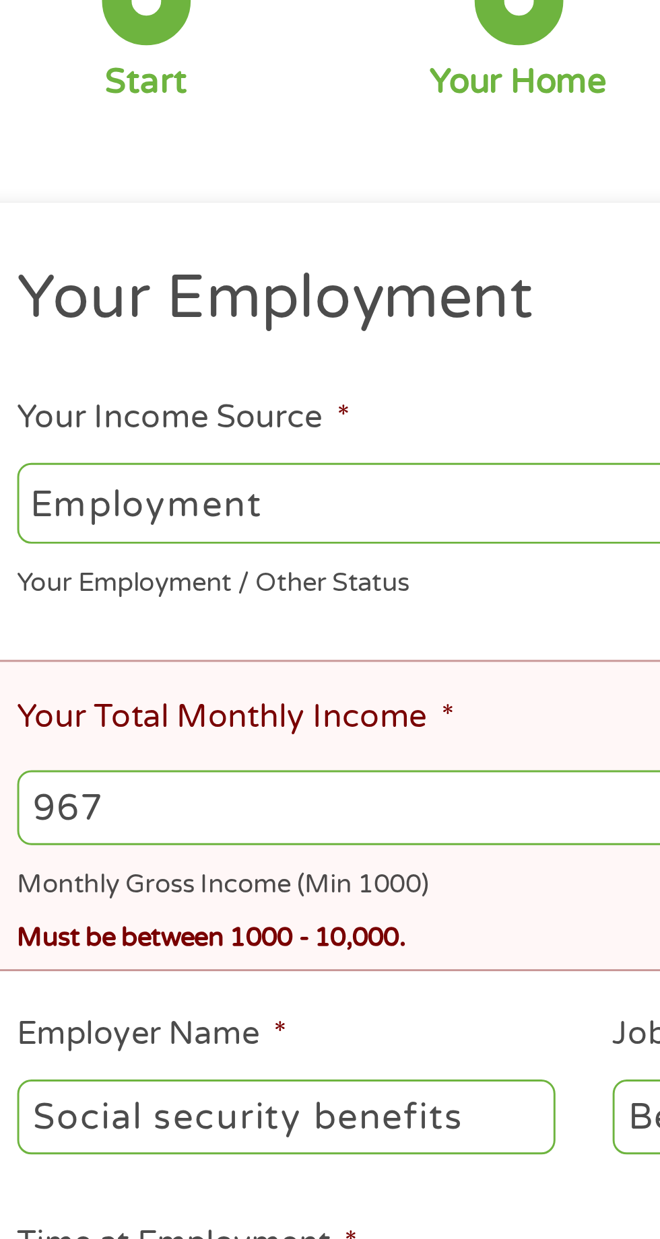
scroll to position [6, 0]
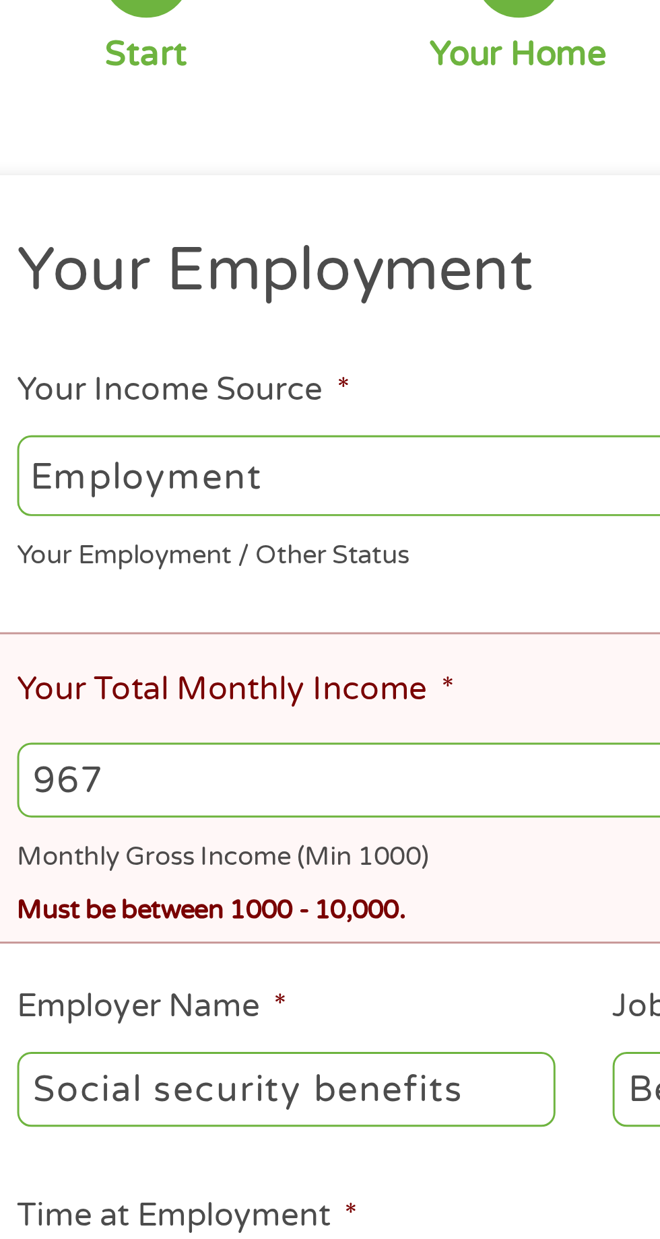
click at [159, 444] on input "967" at bounding box center [330, 438] width 596 height 26
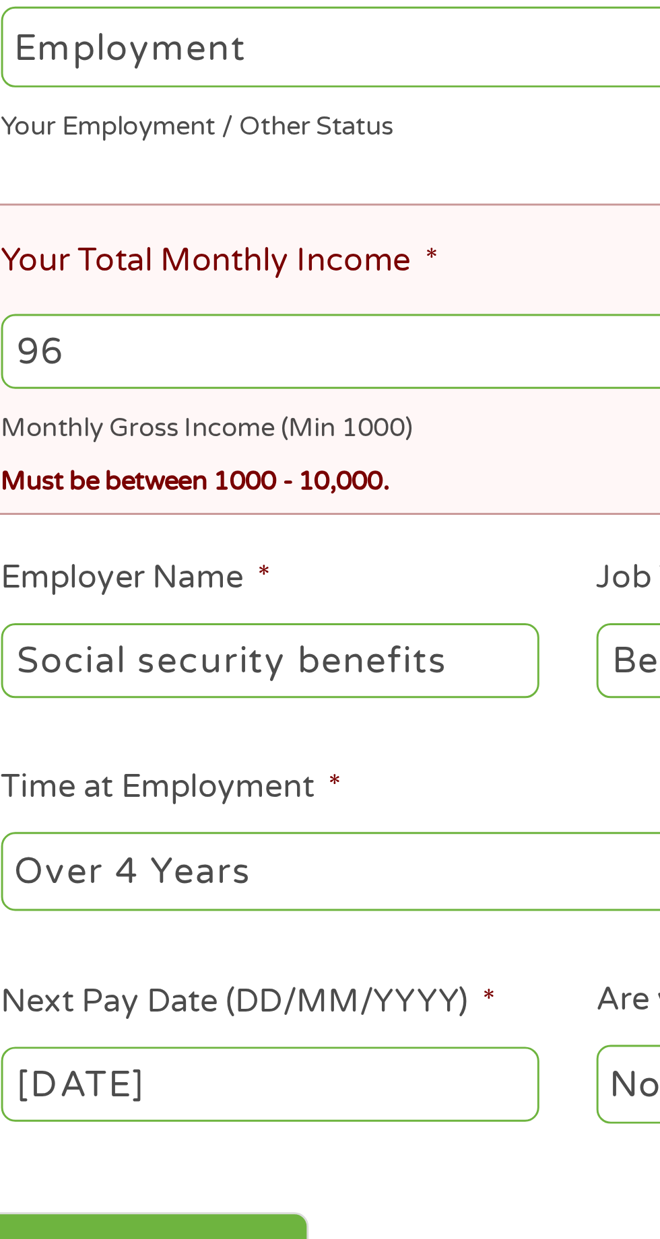
type input "9"
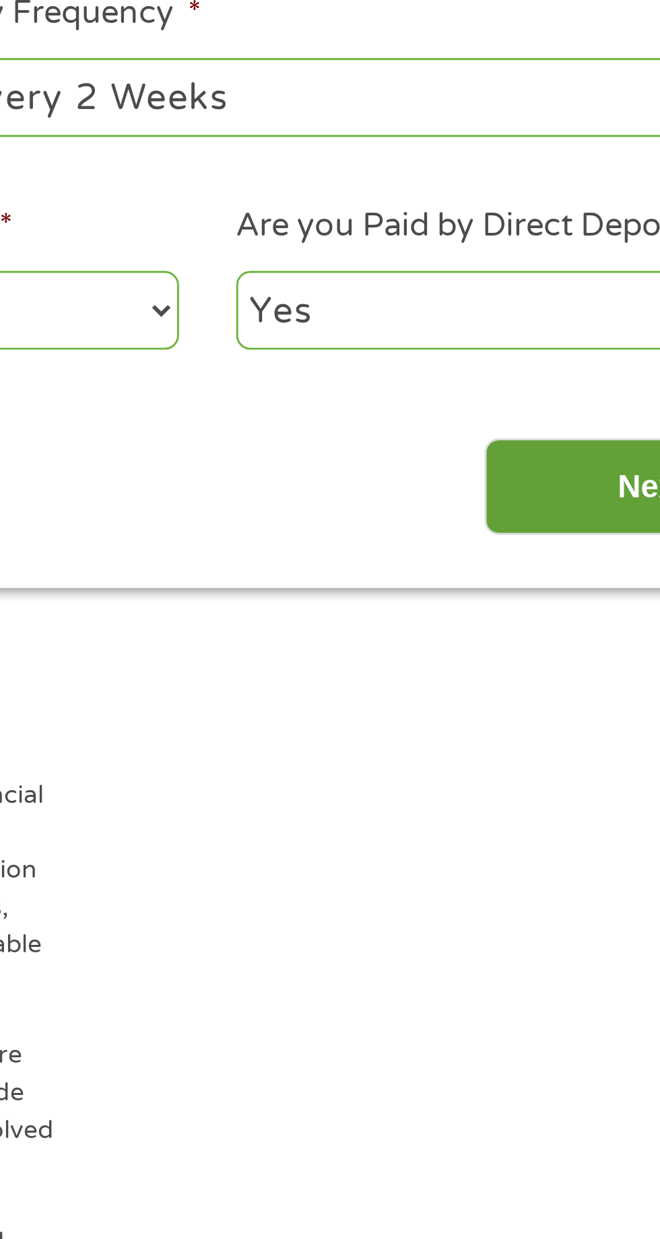
type input "6000"
click at [553, 753] on input "Next" at bounding box center [580, 748] width 115 height 33
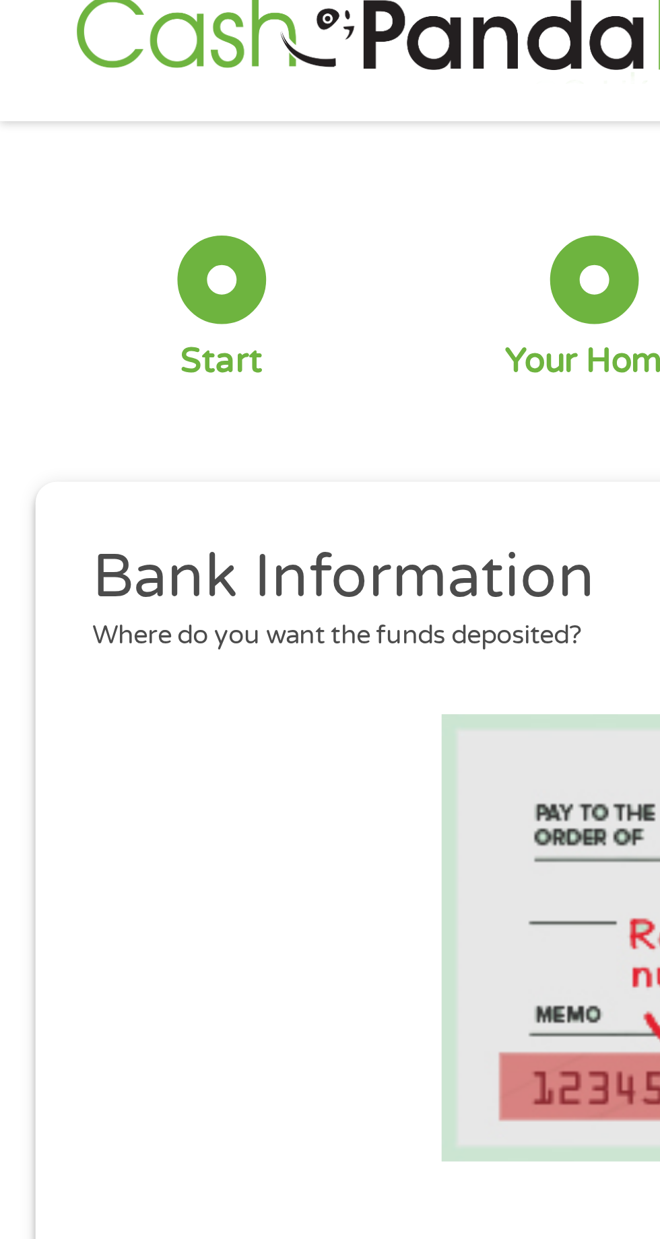
scroll to position [0, 0]
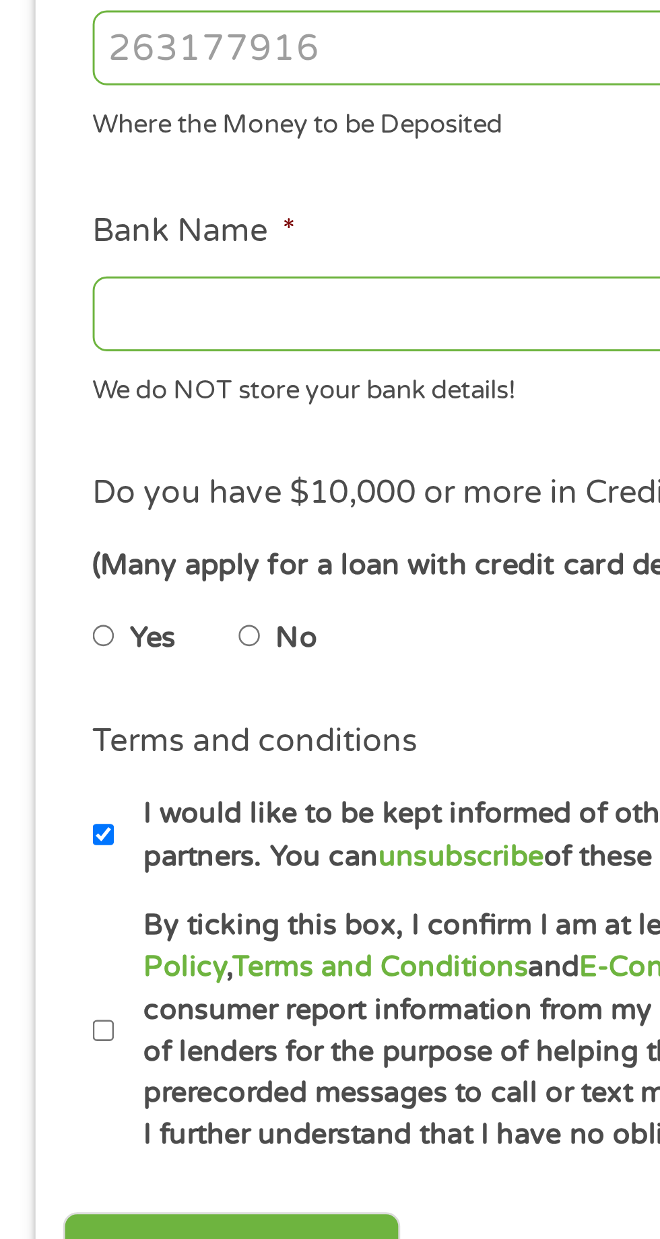
click at [89, 686] on input "No" at bounding box center [85, 682] width 8 height 22
radio input "true"
click at [40, 823] on label "By ticking this box, I confirm I am at least [DEMOGRAPHIC_DATA]. I confirm I ha…" at bounding box center [336, 816] width 594 height 86
click at [40, 823] on input "By ticking this box, I confirm I am at least [DEMOGRAPHIC_DATA]. I confirm I ha…" at bounding box center [36, 817] width 8 height 22
checkbox input "true"
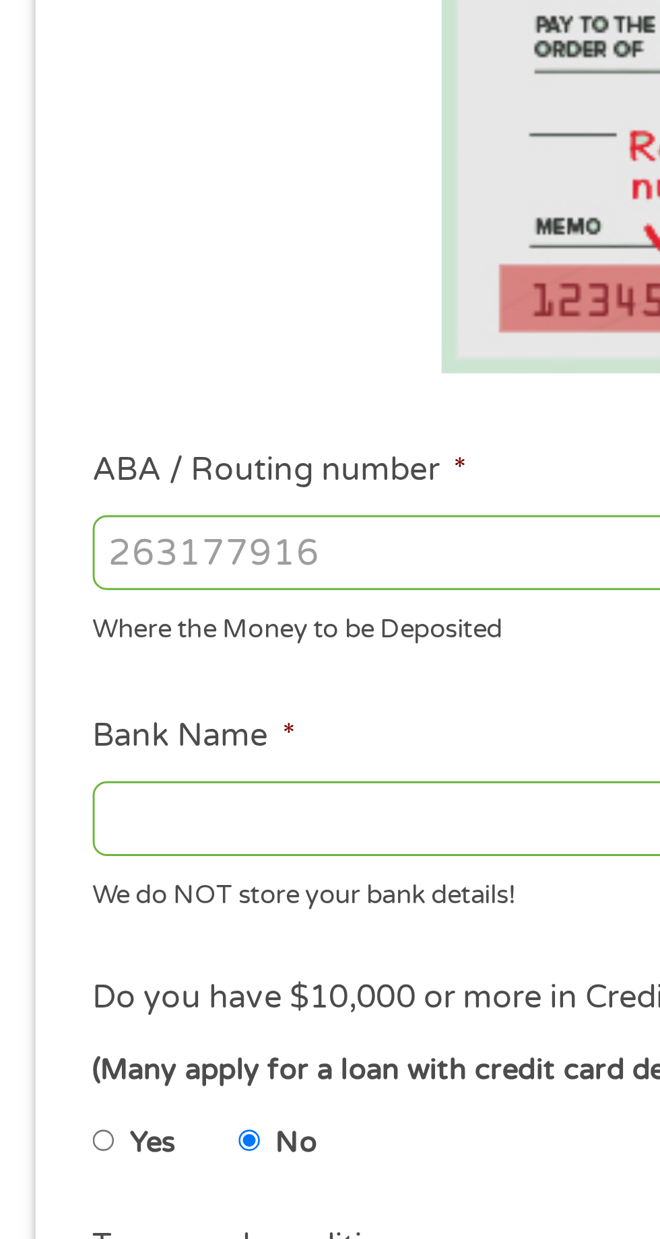
click at [119, 567] on input "Bank Name *" at bounding box center [176, 572] width 289 height 26
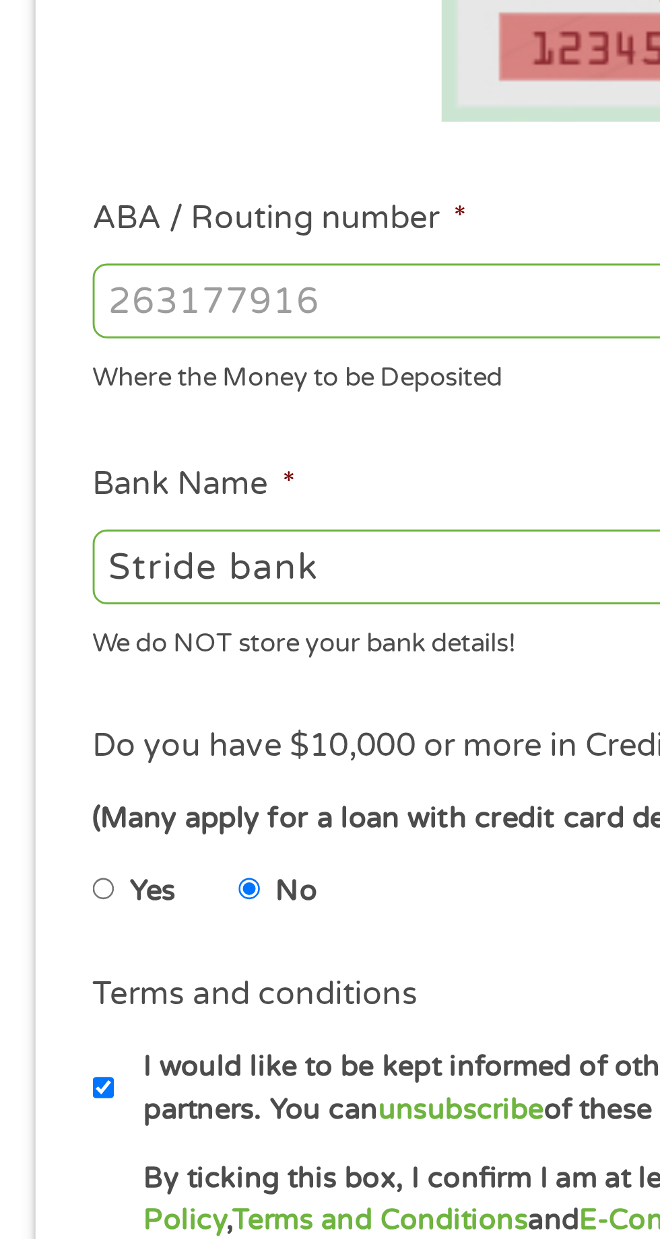
scroll to position [26, 0]
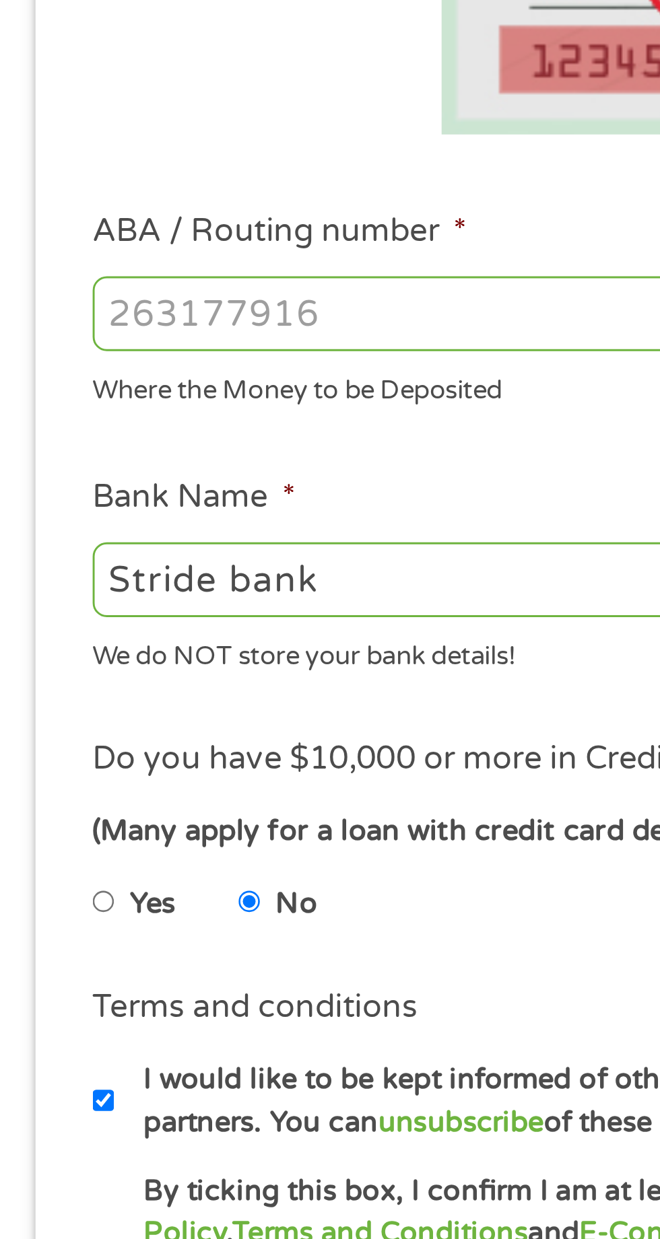
type input "Stride bank"
click at [174, 450] on input "ABA / Routing number *" at bounding box center [176, 455] width 289 height 26
click at [180, 456] on input "ABA / Routing number *" at bounding box center [176, 455] width 289 height 26
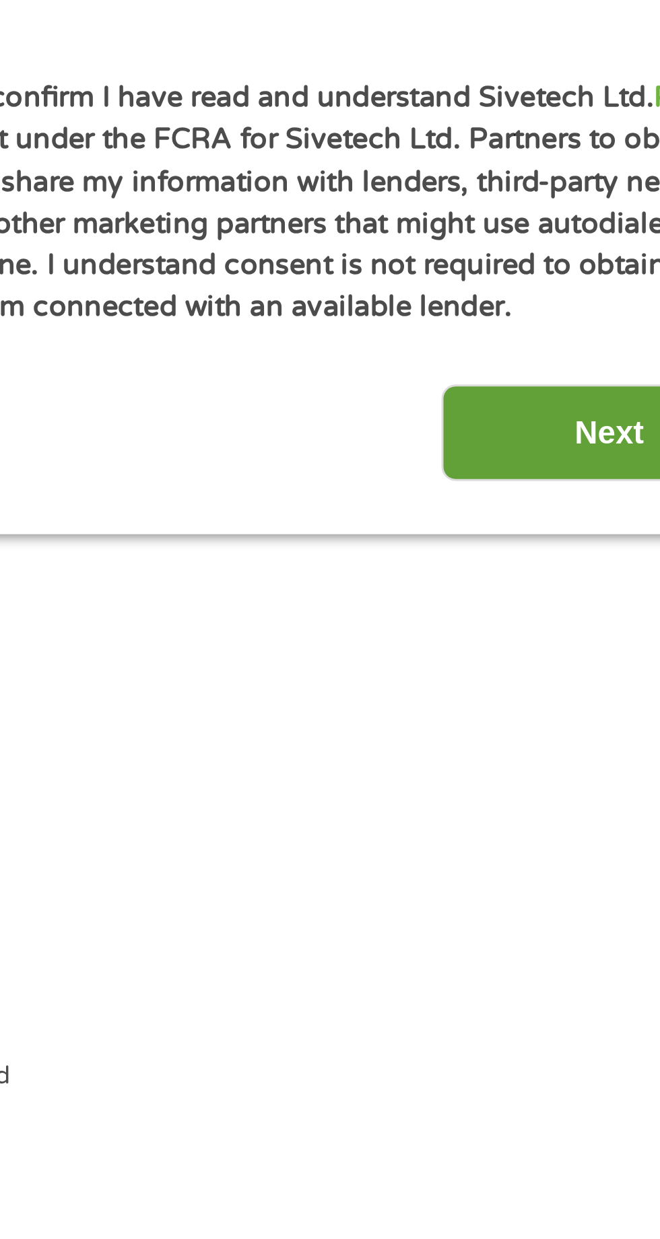
type input "248108308631"
click at [566, 873] on input "Next" at bounding box center [580, 868] width 115 height 33
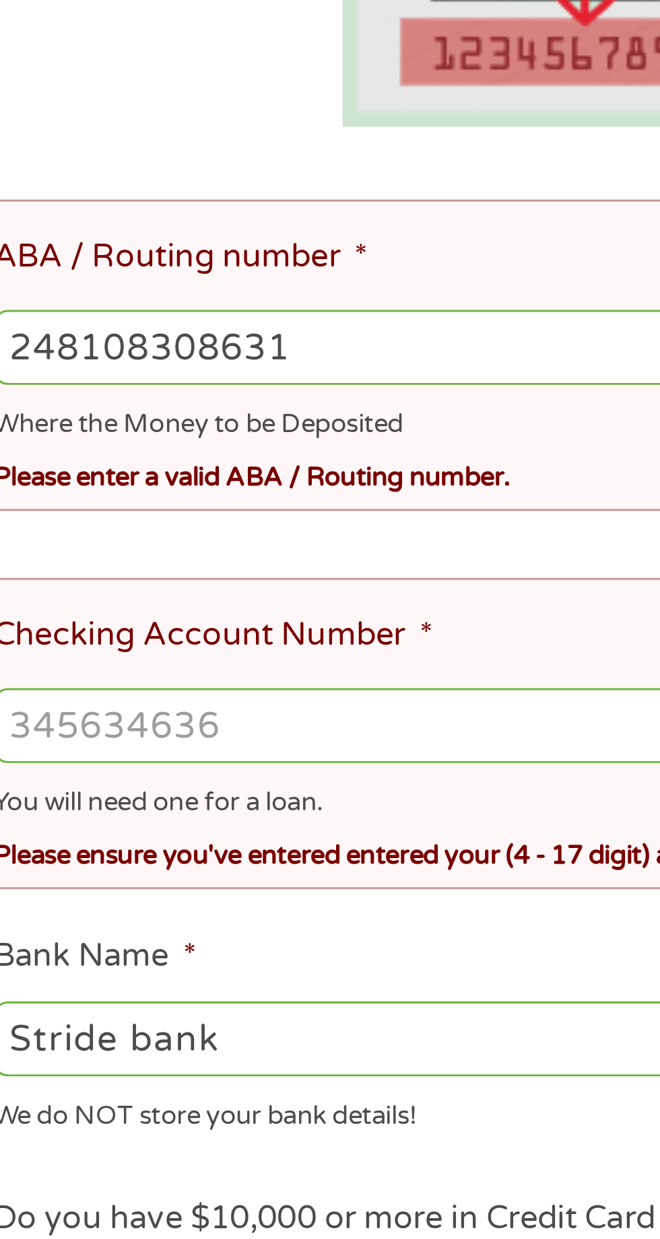
scroll to position [6, 0]
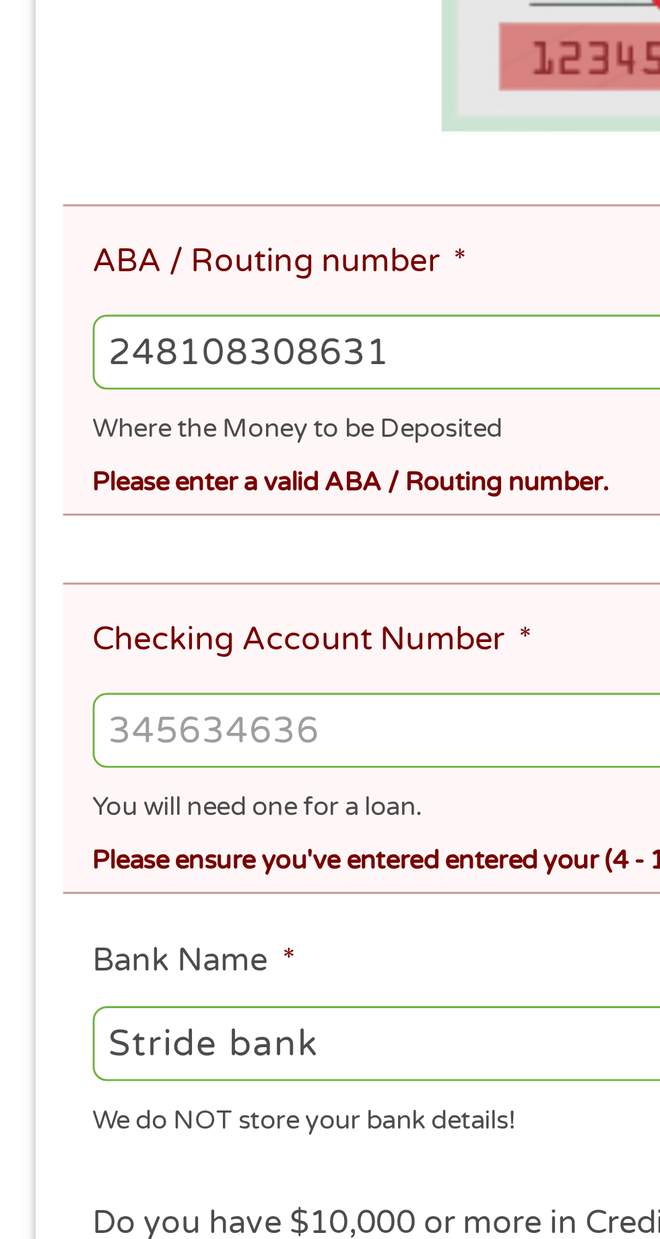
click at [176, 546] on input "248108308631" at bounding box center [330, 539] width 596 height 26
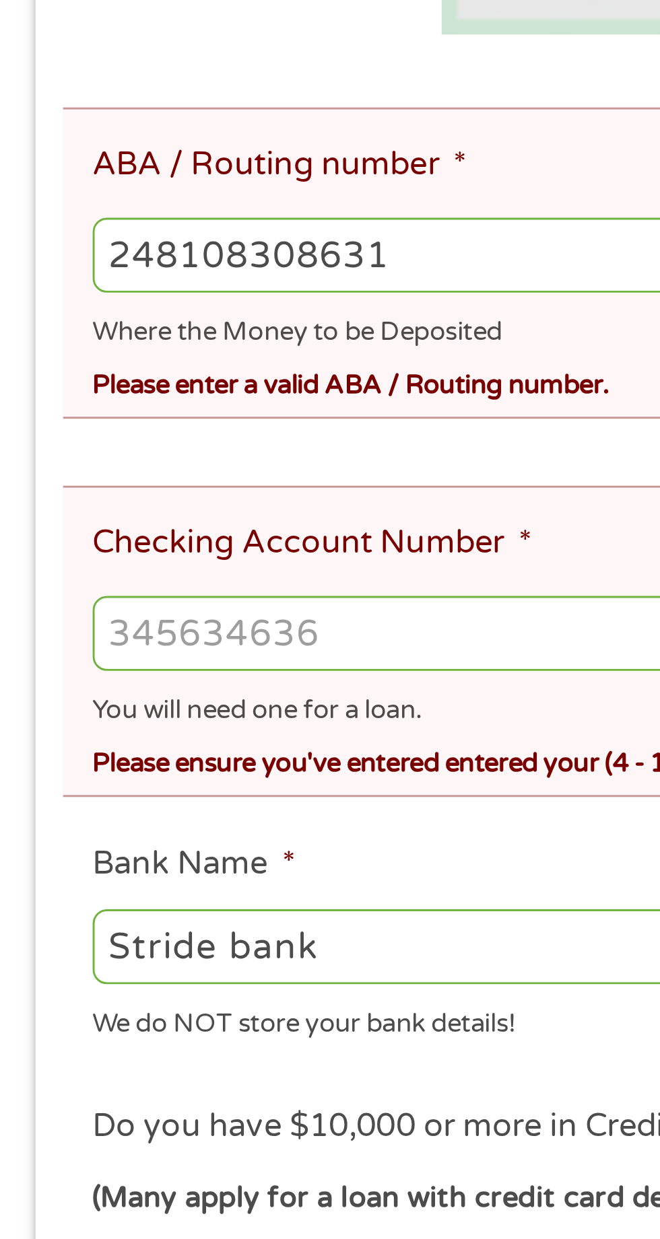
click at [137, 656] on input "Checking Account Number *" at bounding box center [330, 669] width 596 height 26
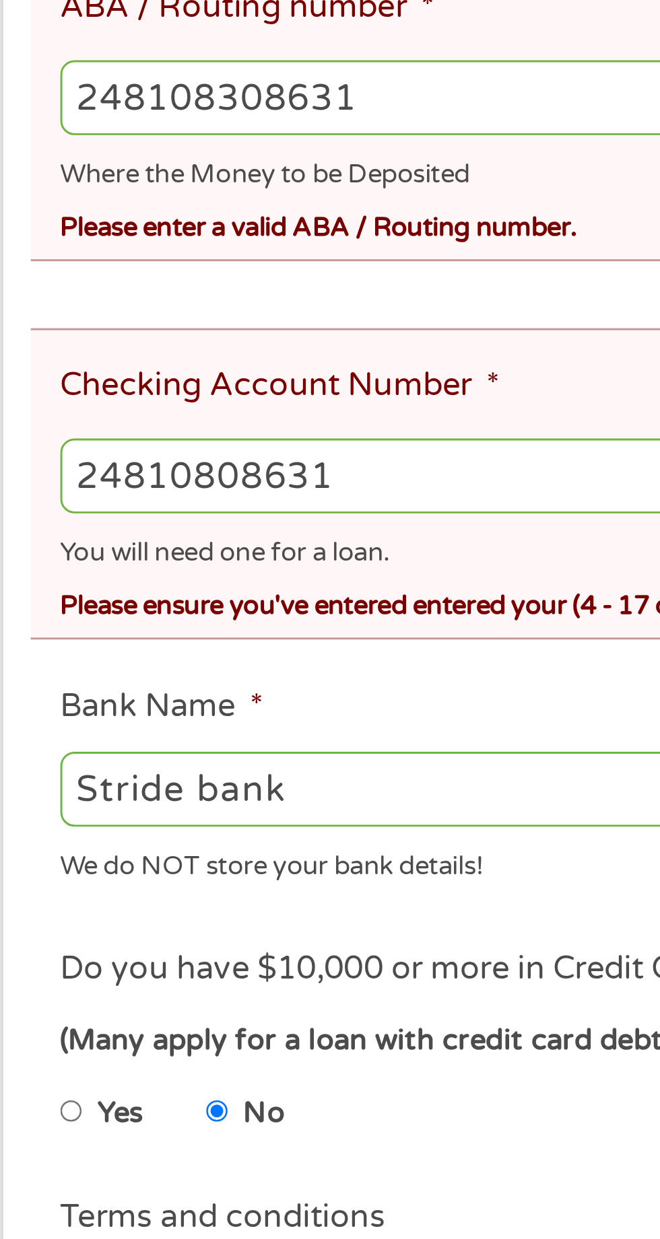
type input "24810808631"
click at [197, 541] on input "248108308631" at bounding box center [330, 539] width 596 height 26
type input "24"
type input "103100195"
type input "CENTRAL NATIONAL BANK TRUST"
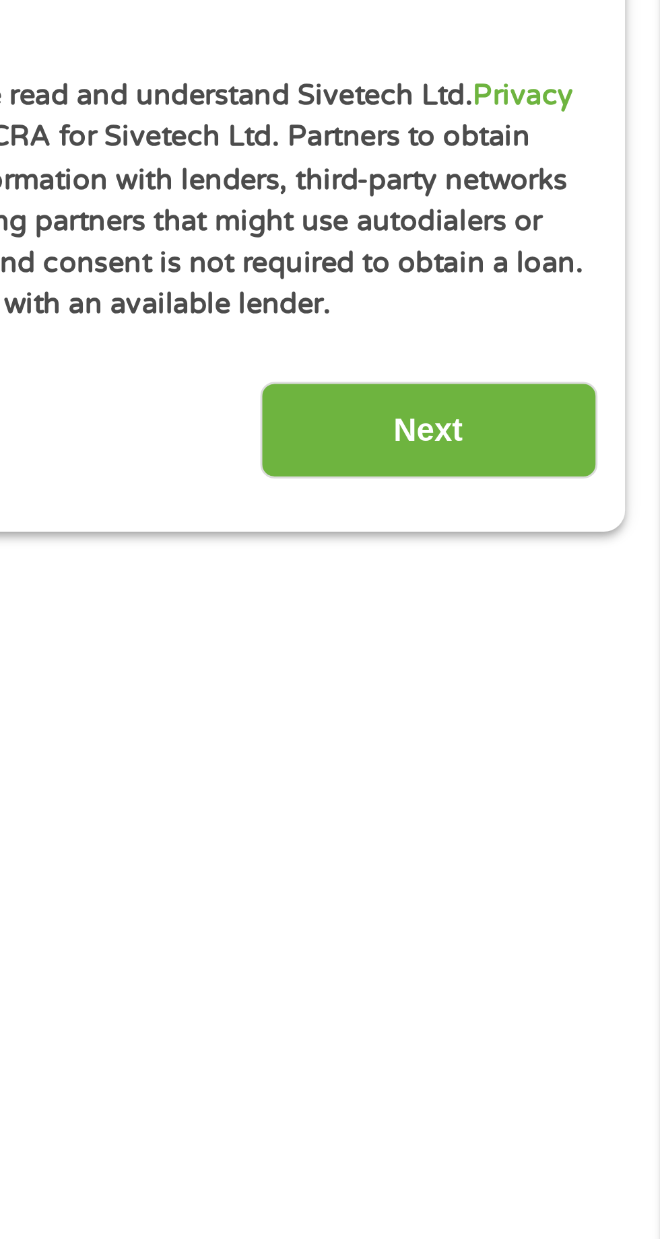
scroll to position [726, 0]
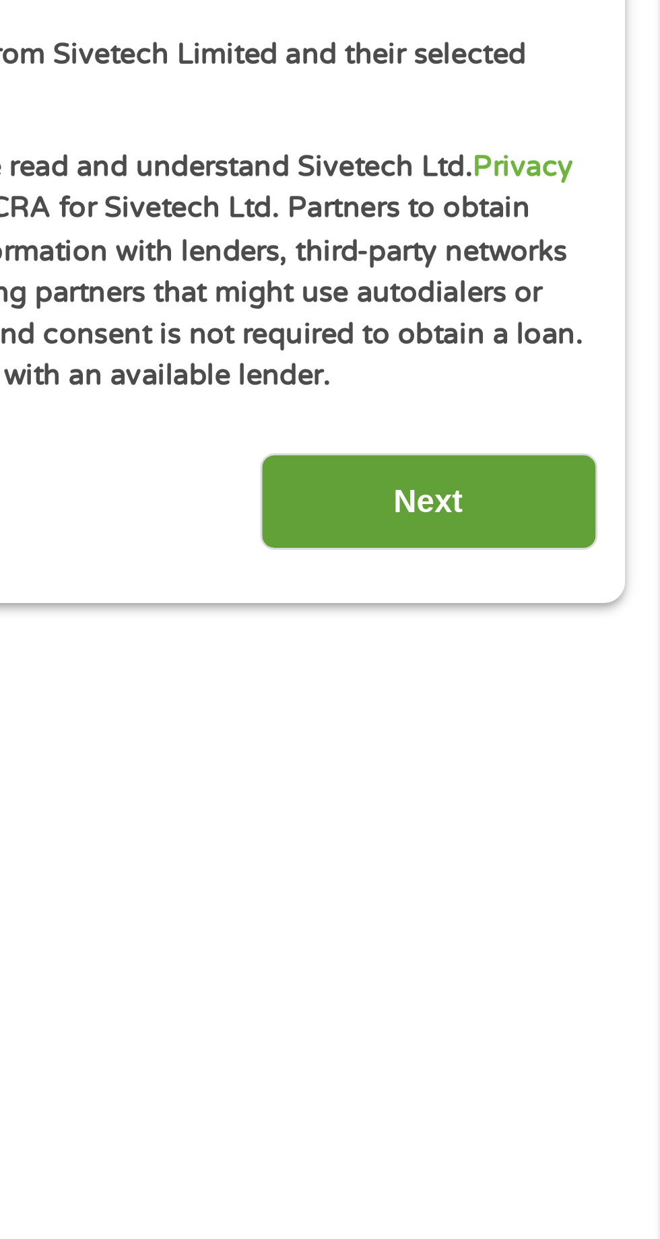
type input "103100195"
click at [591, 369] on input "Next" at bounding box center [580, 379] width 115 height 33
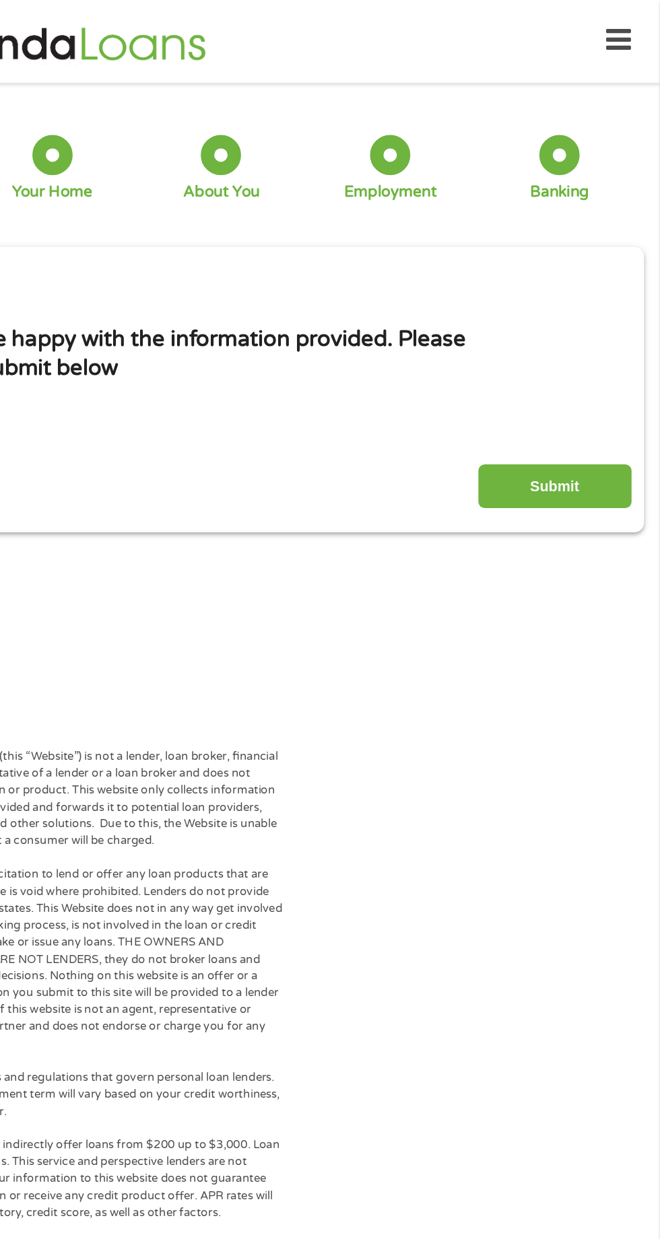
scroll to position [1, 0]
click at [582, 365] on input "Submit" at bounding box center [580, 365] width 115 height 33
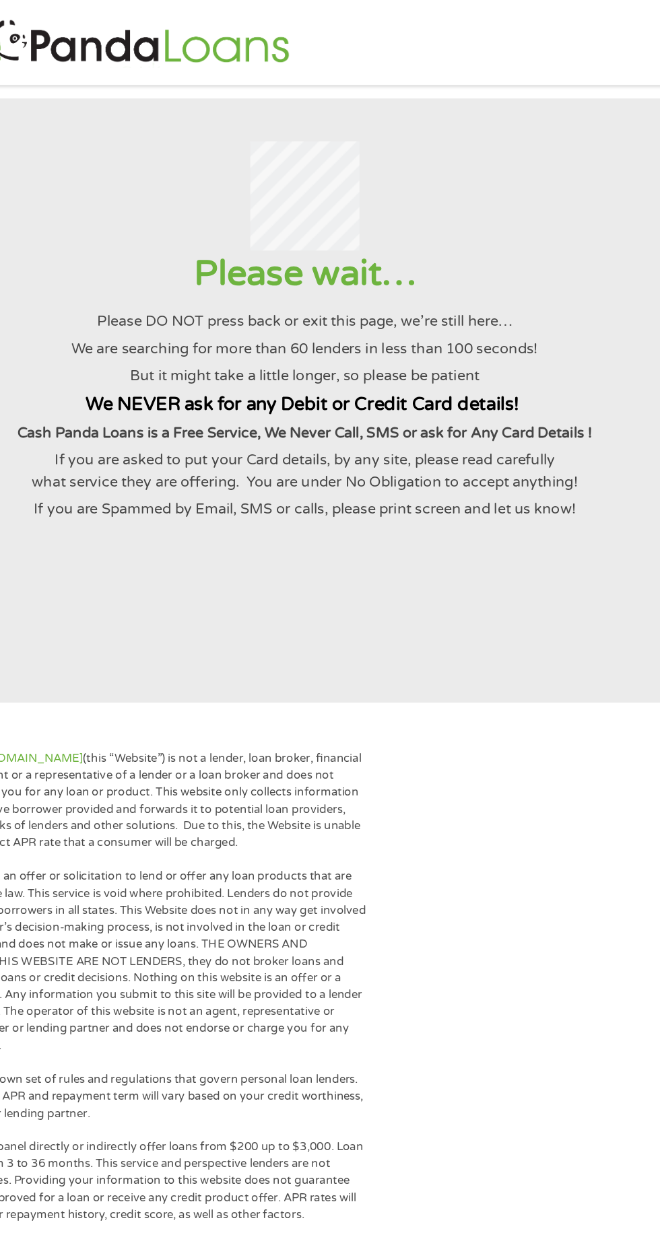
scroll to position [0, 0]
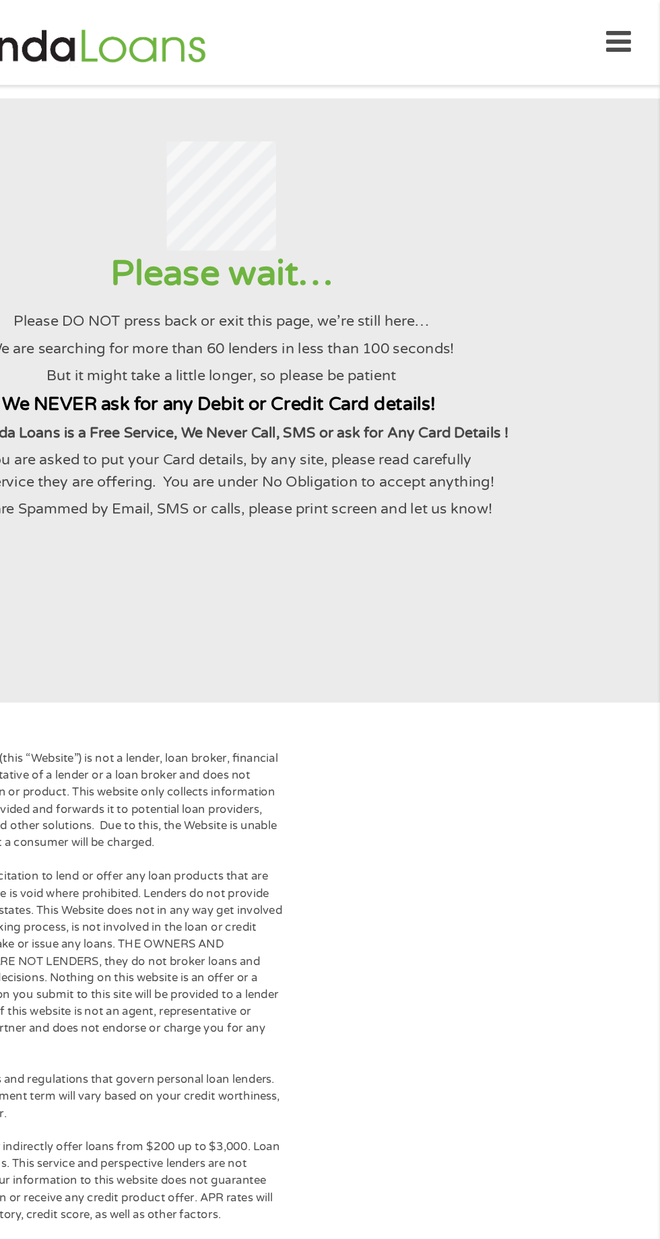
click at [637, 47] on icon at bounding box center [628, 31] width 19 height 33
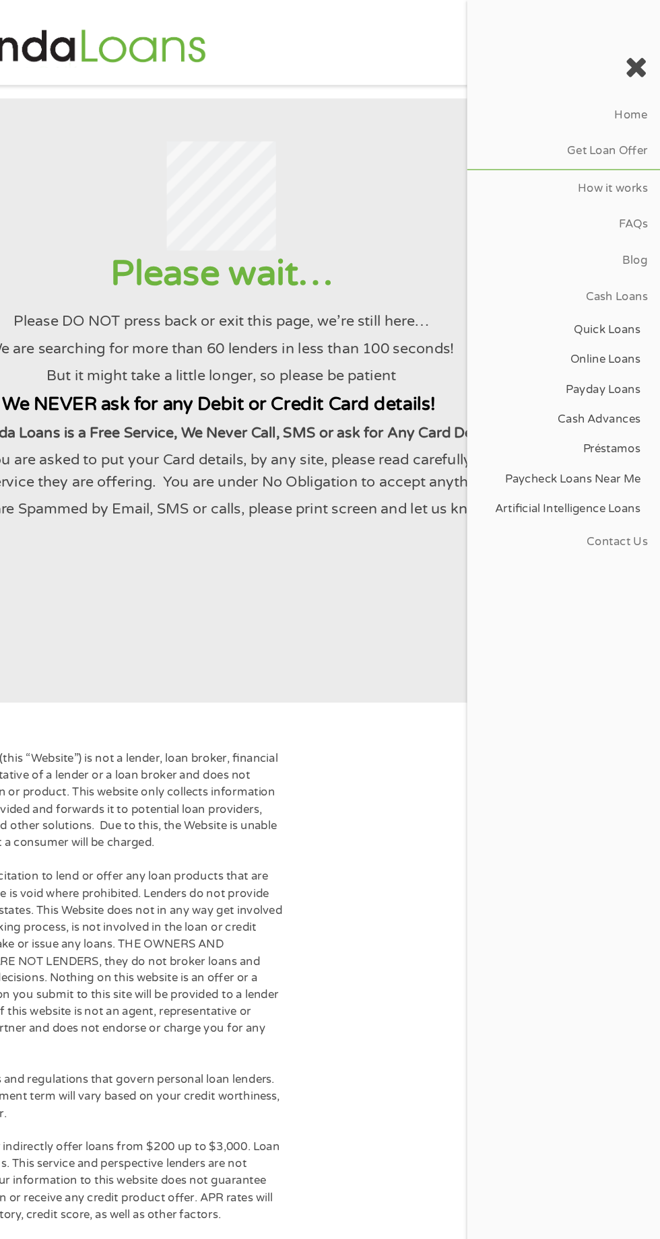
click at [450, 114] on div at bounding box center [329, 147] width 627 height 82
click at [650, 42] on div at bounding box center [586, 51] width 145 height 42
